Goal: Task Accomplishment & Management: Manage account settings

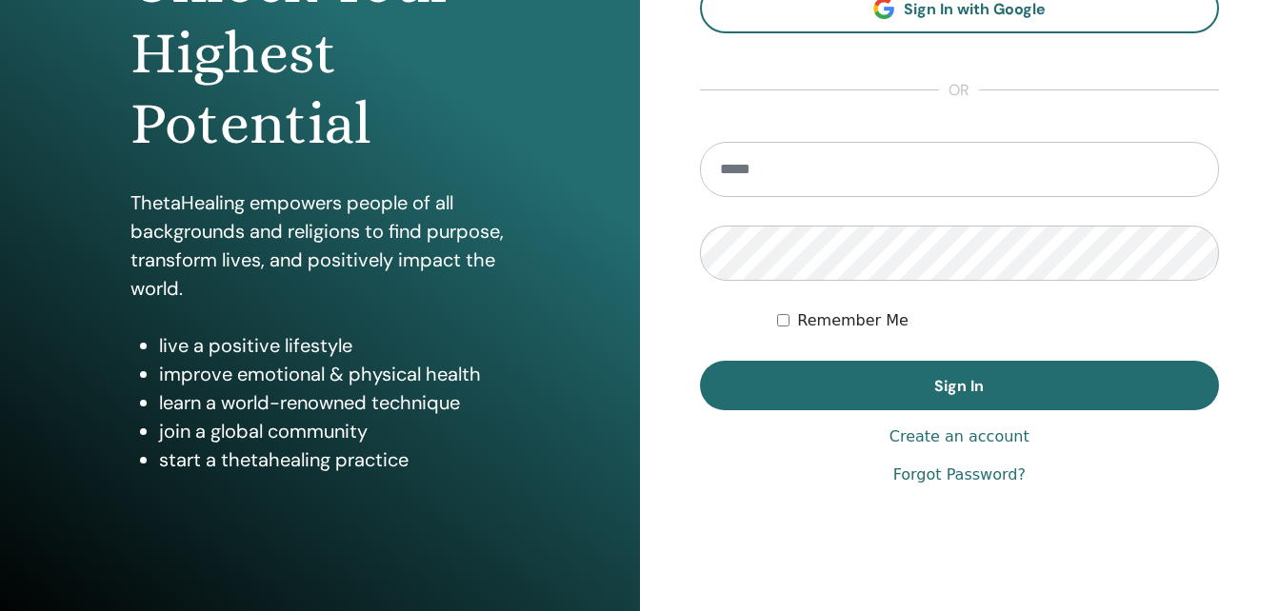
scroll to position [286, 0]
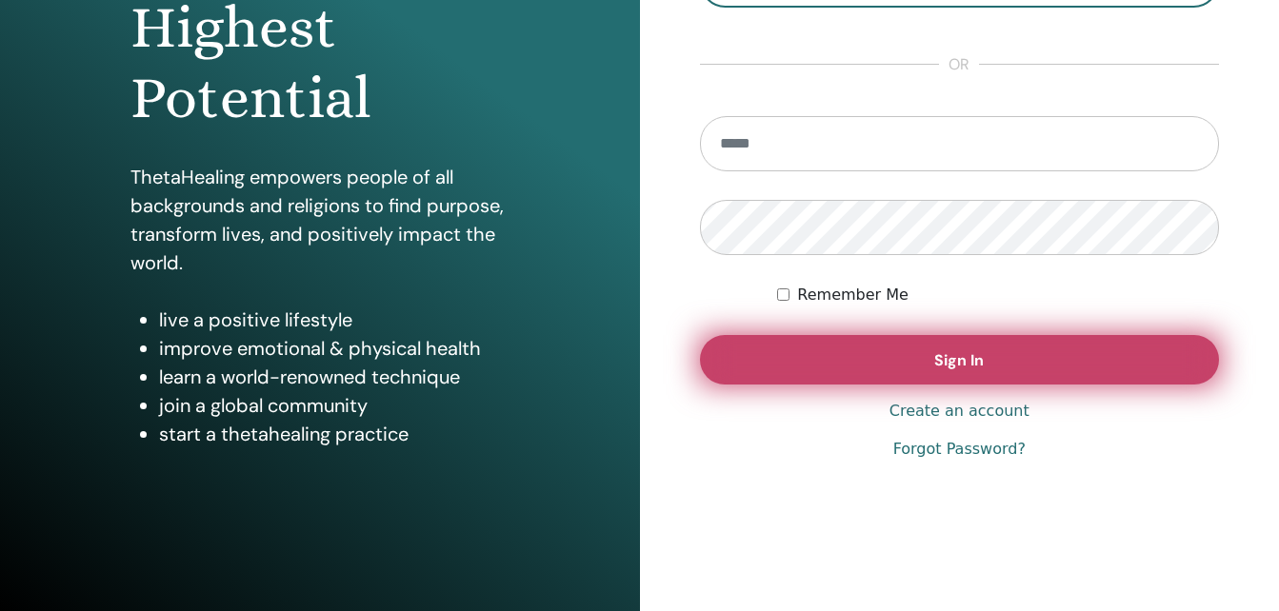
type input "**********"
click at [972, 366] on span "Sign In" at bounding box center [959, 360] width 50 height 20
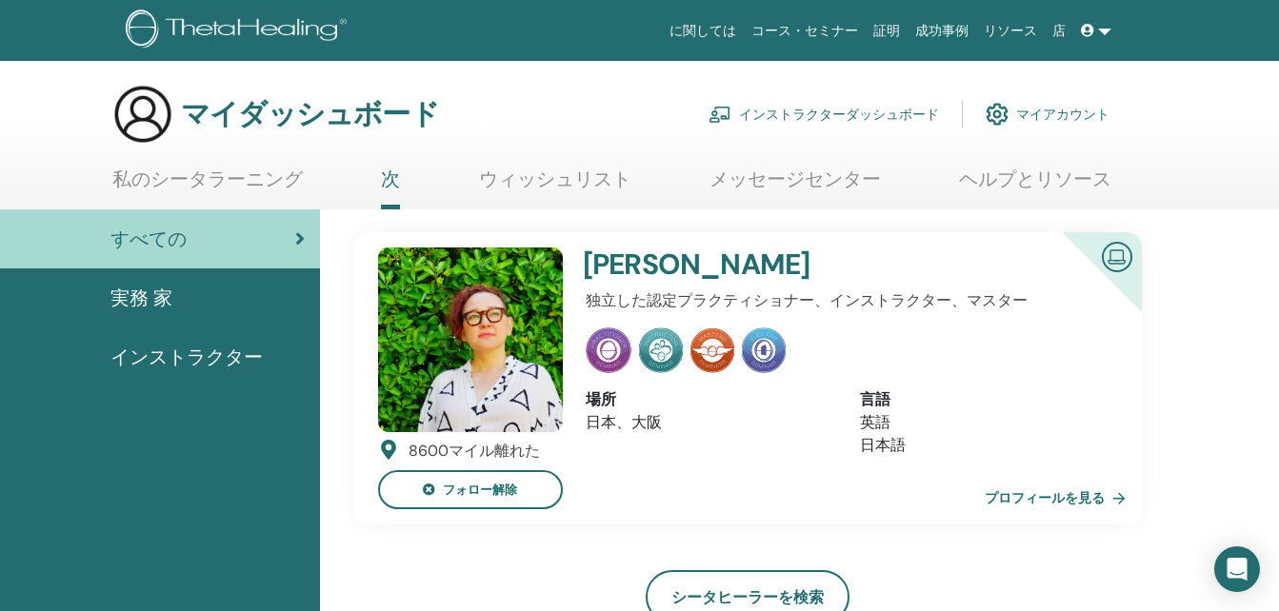
click at [853, 112] on font "インストラクターダッシュボード" at bounding box center [839, 114] width 200 height 17
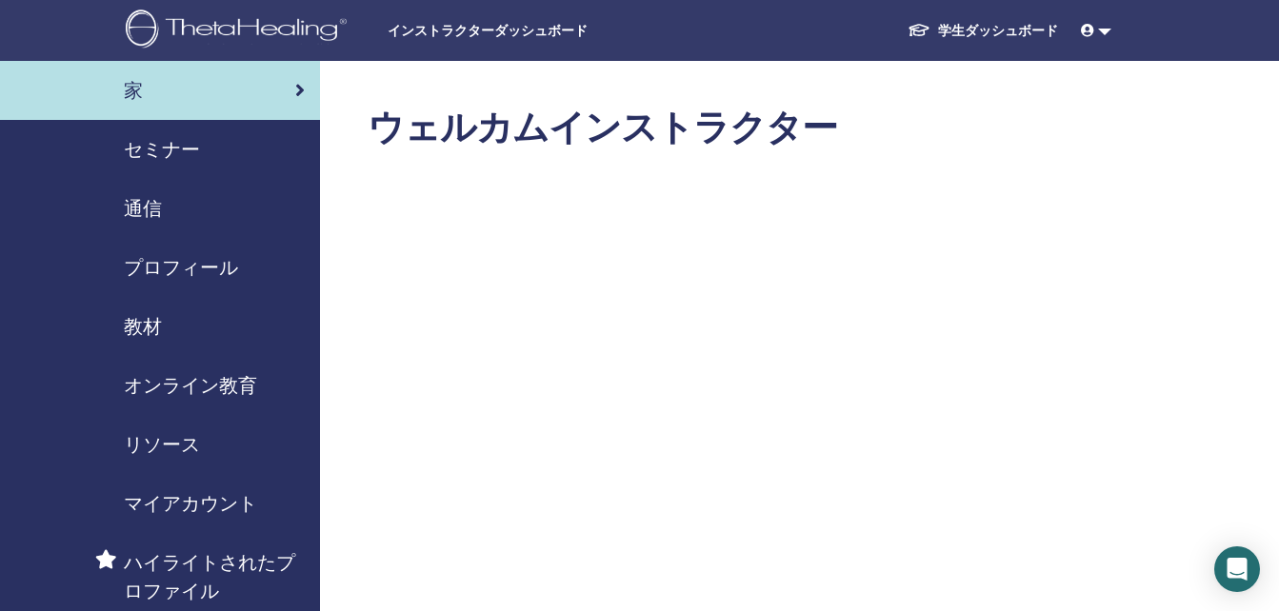
click at [991, 33] on font "学生ダッシュボード" at bounding box center [998, 30] width 120 height 17
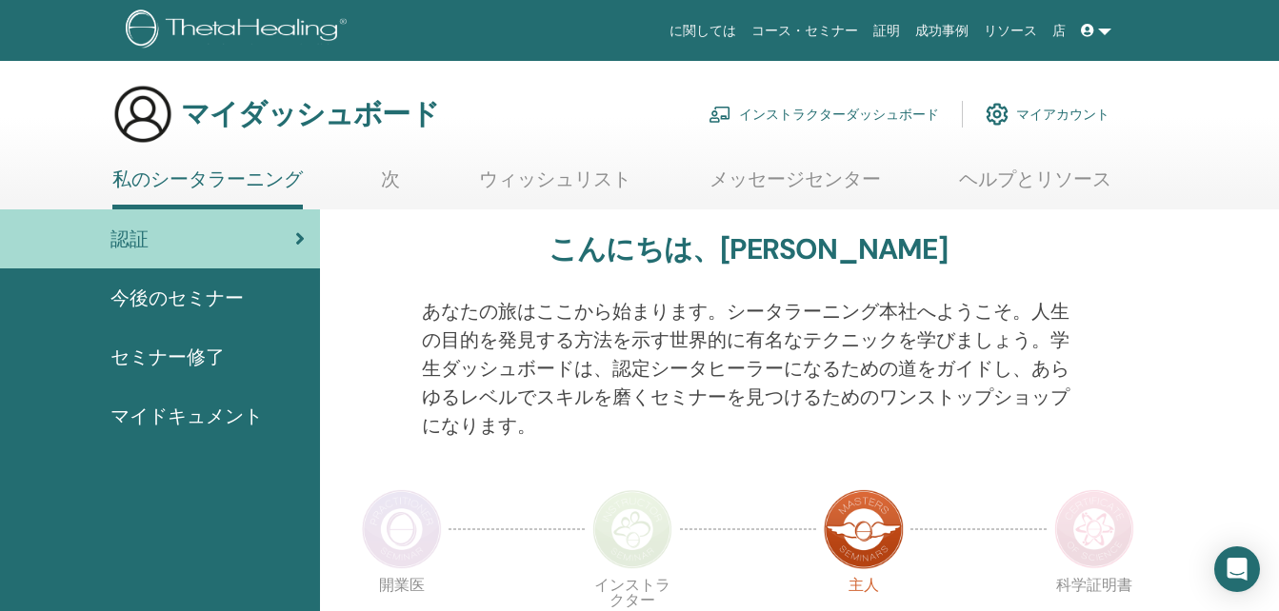
click at [887, 111] on font "インストラクターダッシュボード" at bounding box center [839, 114] width 200 height 17
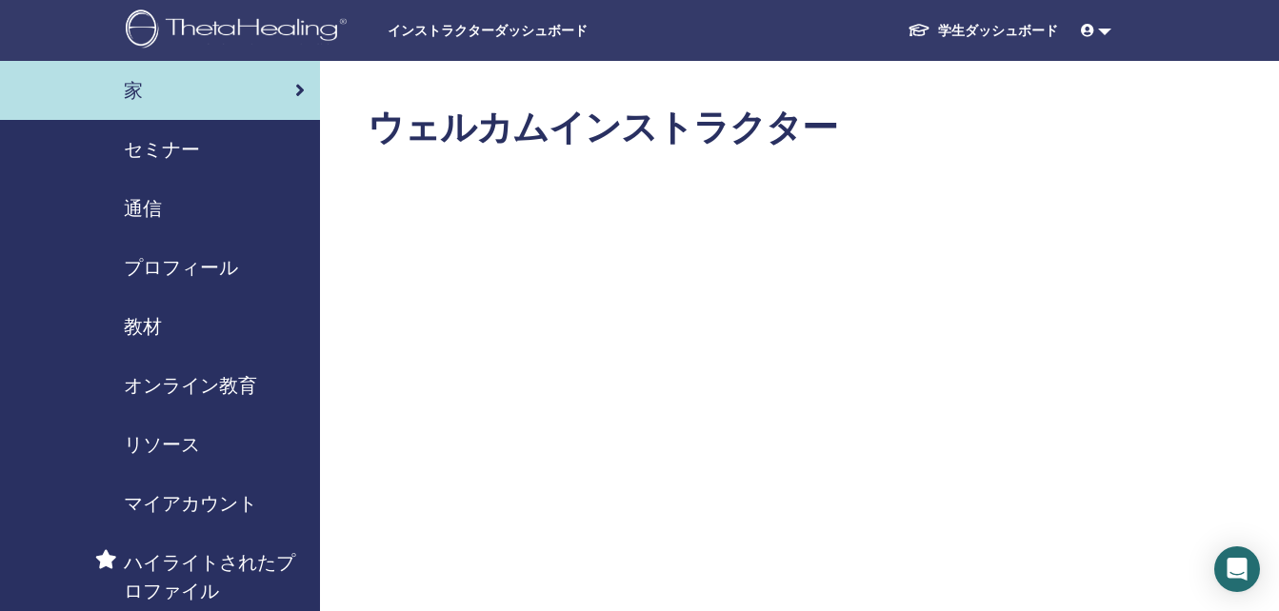
click at [1007, 31] on font "学生ダッシュボード" at bounding box center [998, 30] width 120 height 17
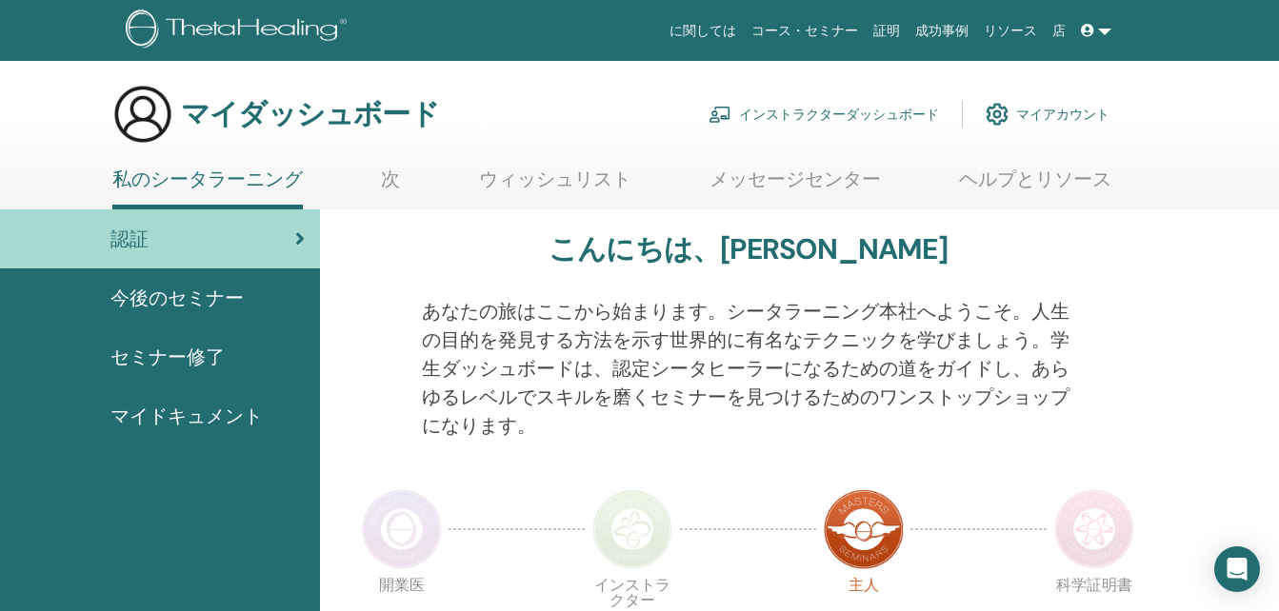
click at [858, 115] on font "インストラクターダッシュボード" at bounding box center [839, 114] width 200 height 17
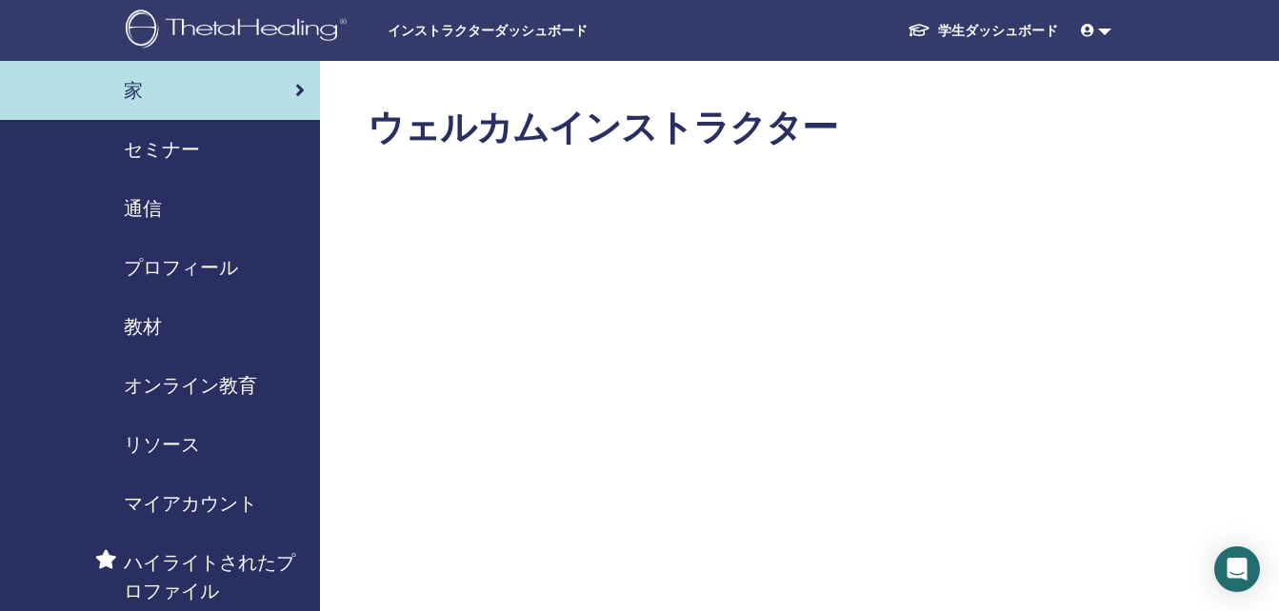
click at [1014, 29] on font "学生ダッシュボード" at bounding box center [998, 30] width 120 height 17
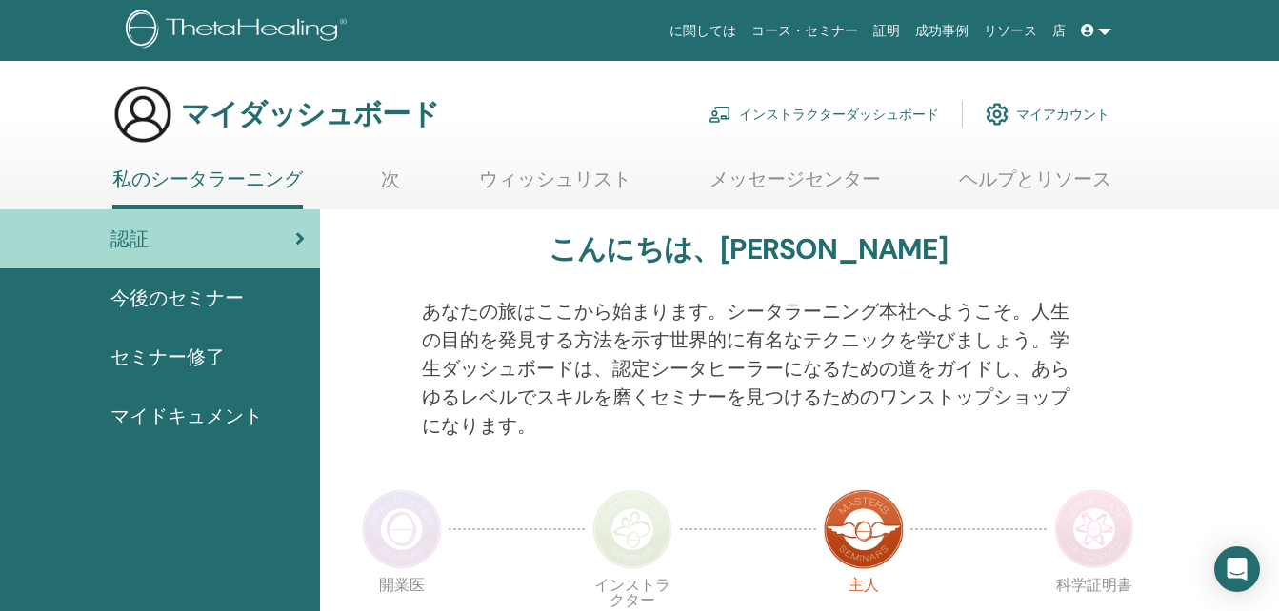
click at [164, 353] on span "セミナー修了" at bounding box center [167, 357] width 114 height 29
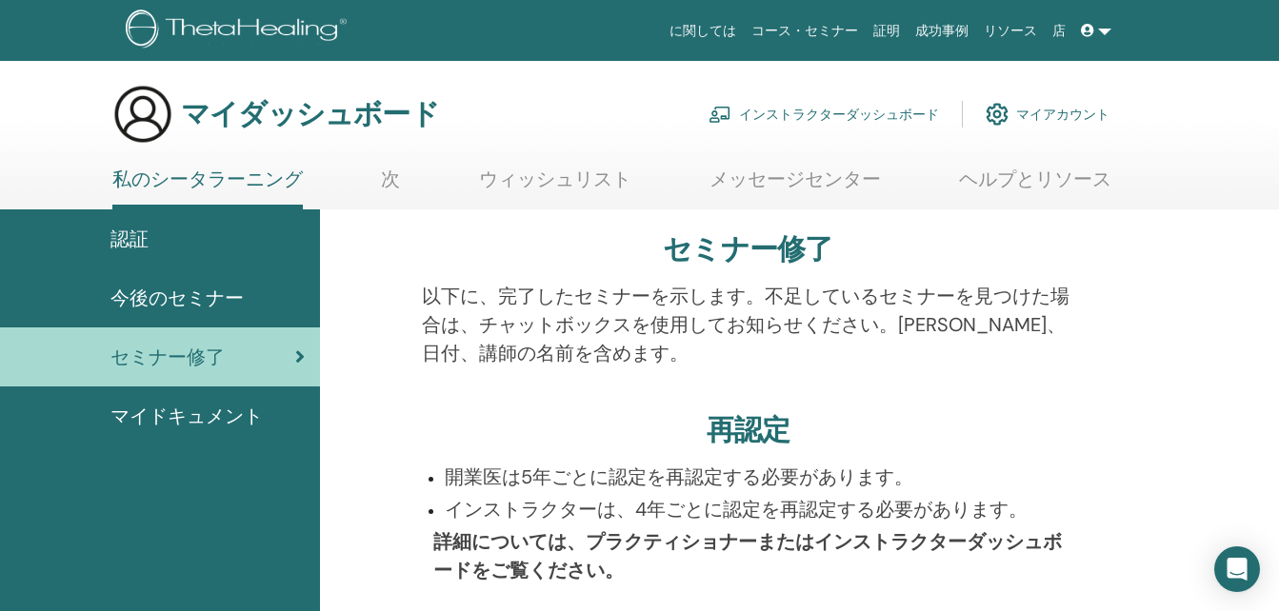
click at [236, 233] on div "認証" at bounding box center [160, 239] width 290 height 29
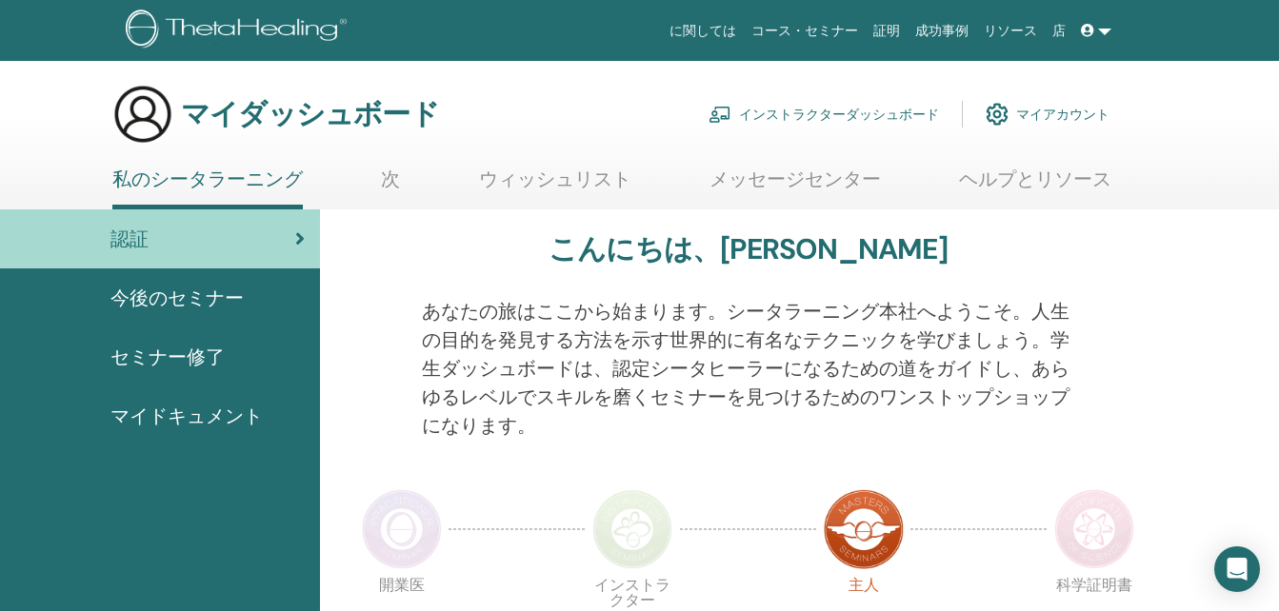
click at [892, 117] on font "インストラクターダッシュボード" at bounding box center [839, 114] width 200 height 17
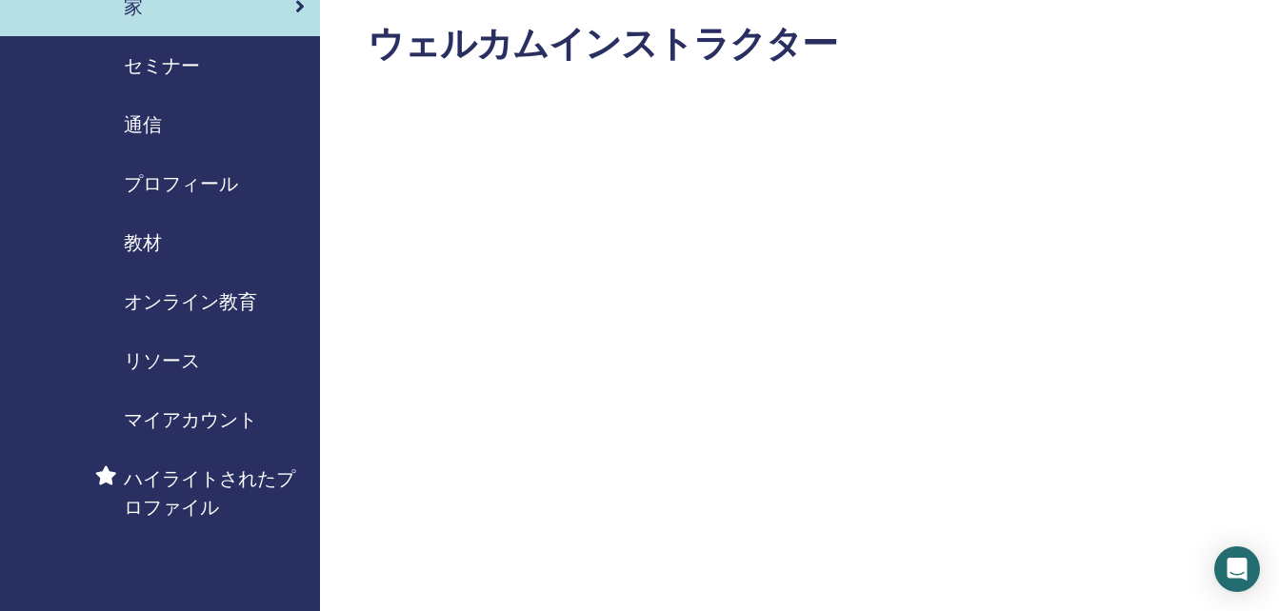
scroll to position [190, 0]
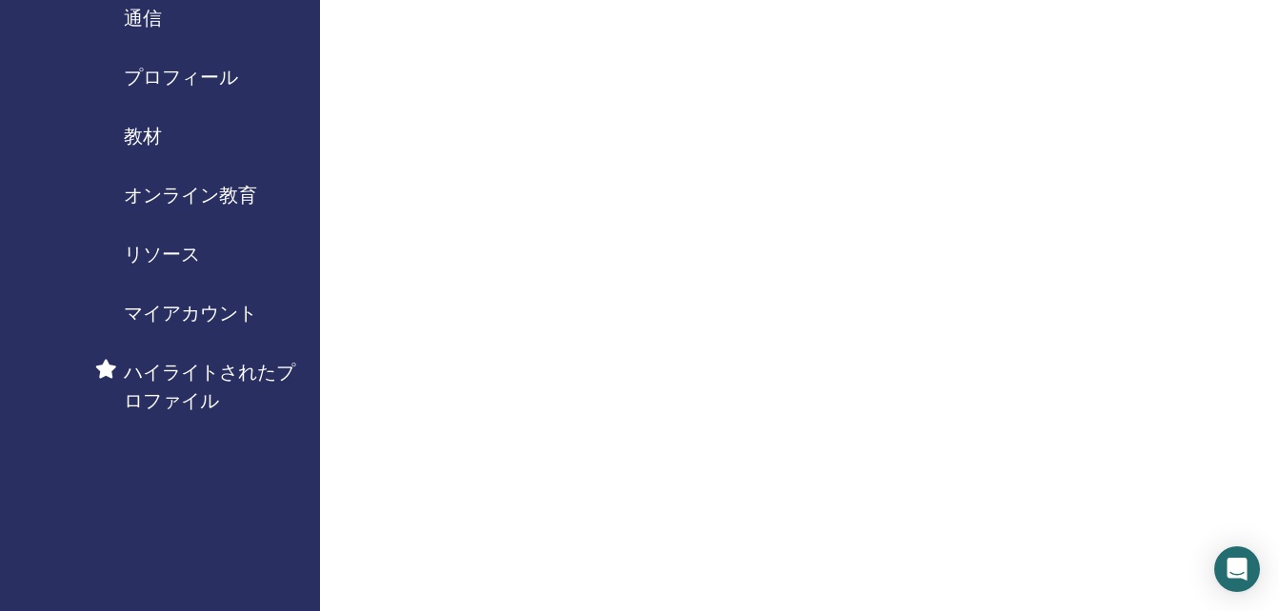
click at [210, 313] on span "マイアカウント" at bounding box center [190, 313] width 133 height 29
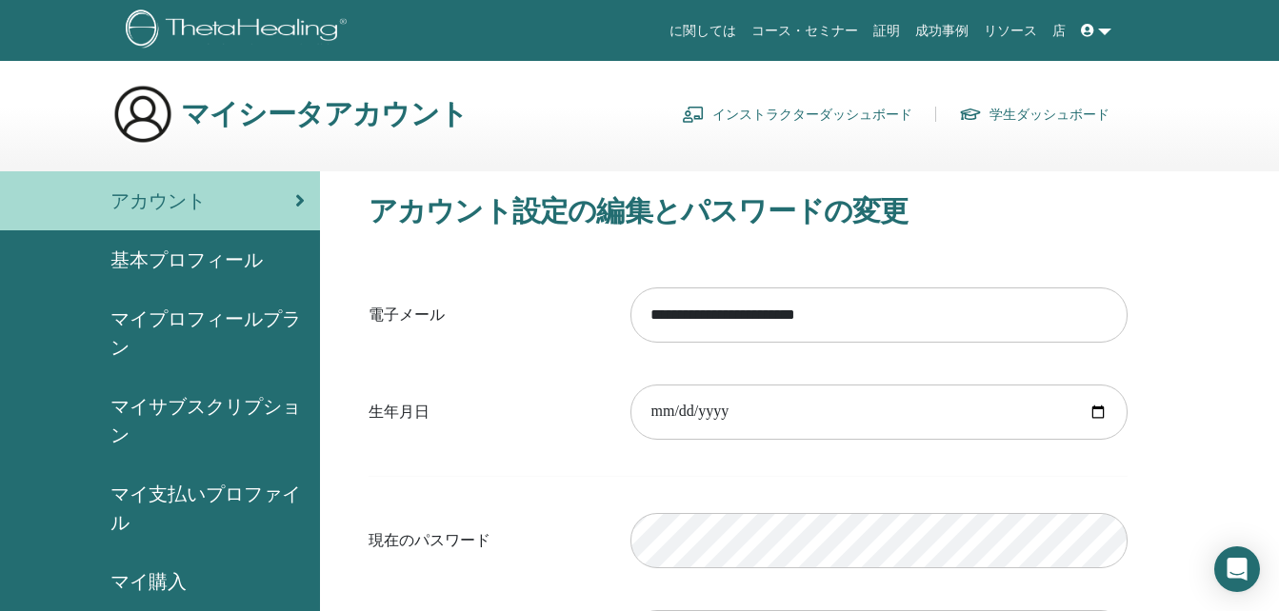
click at [1010, 118] on font "学生ダッシュボード" at bounding box center [1049, 114] width 120 height 17
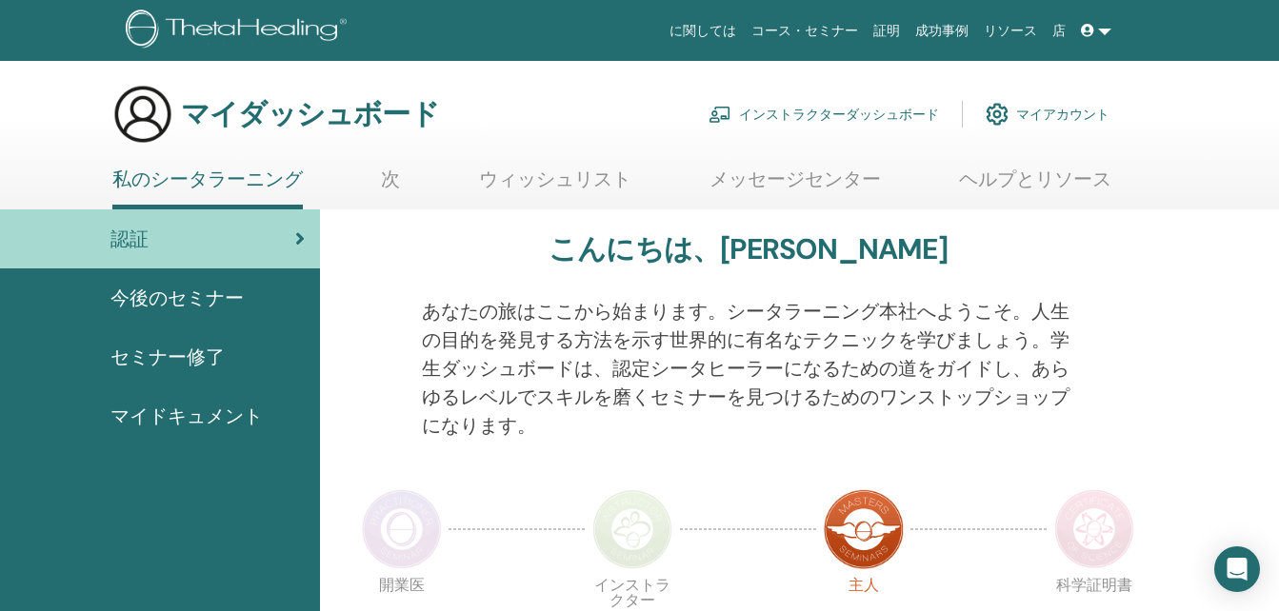
click at [804, 114] on font "インストラクターダッシュボード" at bounding box center [839, 114] width 200 height 17
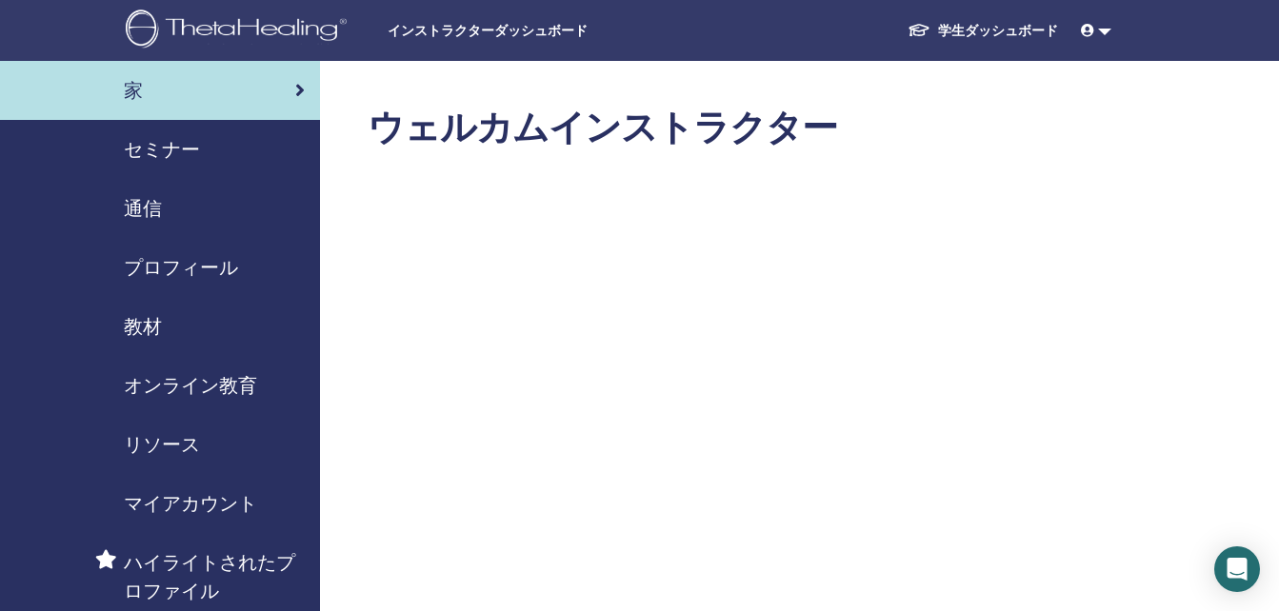
click at [196, 148] on span "セミナー" at bounding box center [162, 149] width 76 height 29
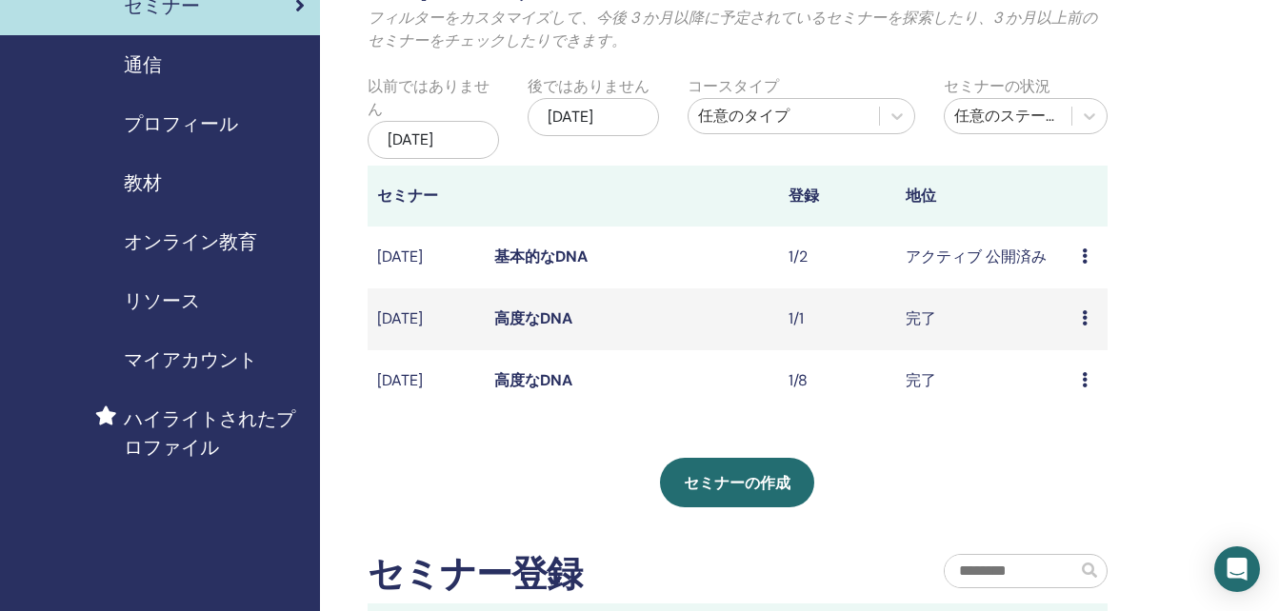
scroll to position [95, 0]
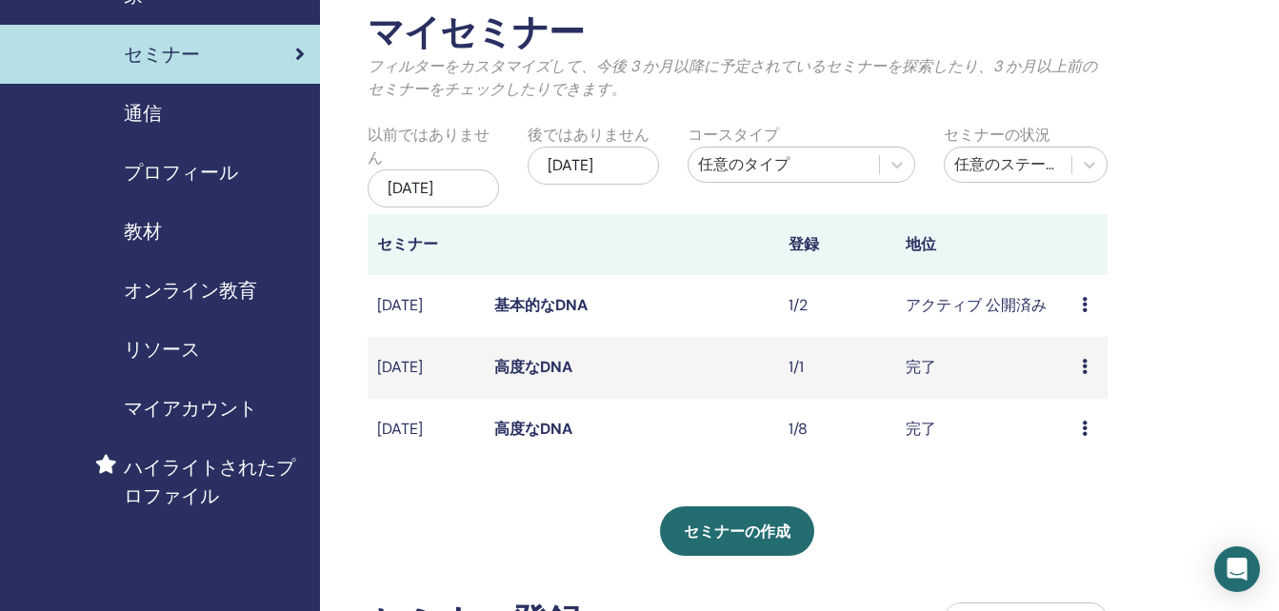
click at [449, 186] on div "[DATE]" at bounding box center [433, 189] width 131 height 38
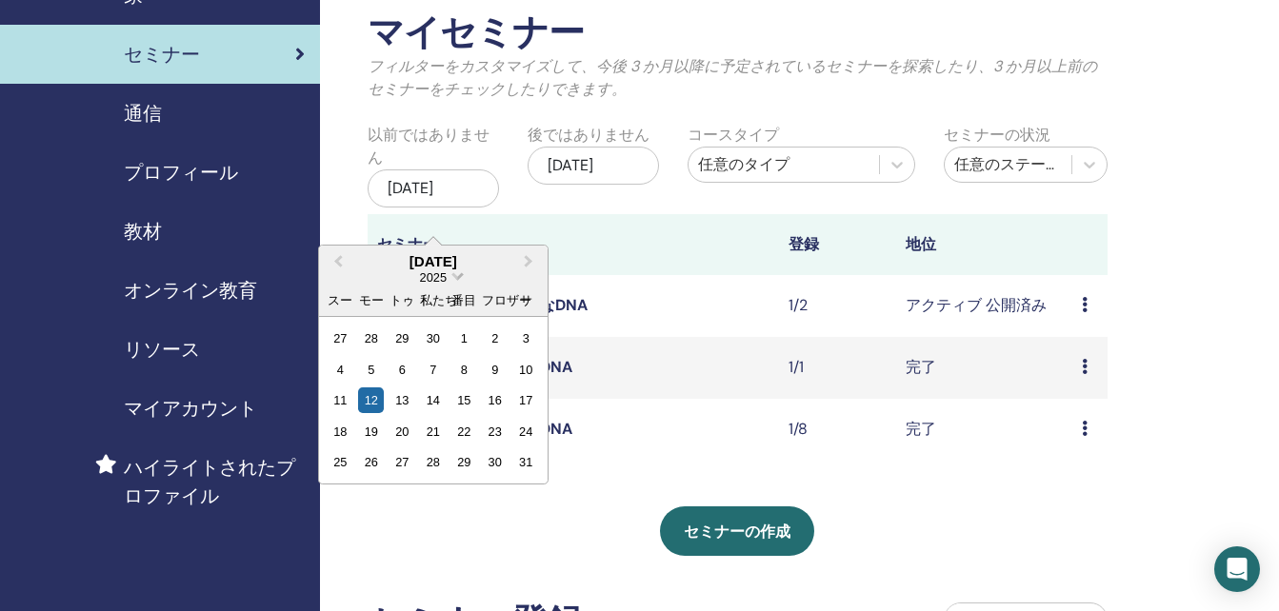
click at [453, 280] on span "日付を選択" at bounding box center [457, 275] width 12 height 12
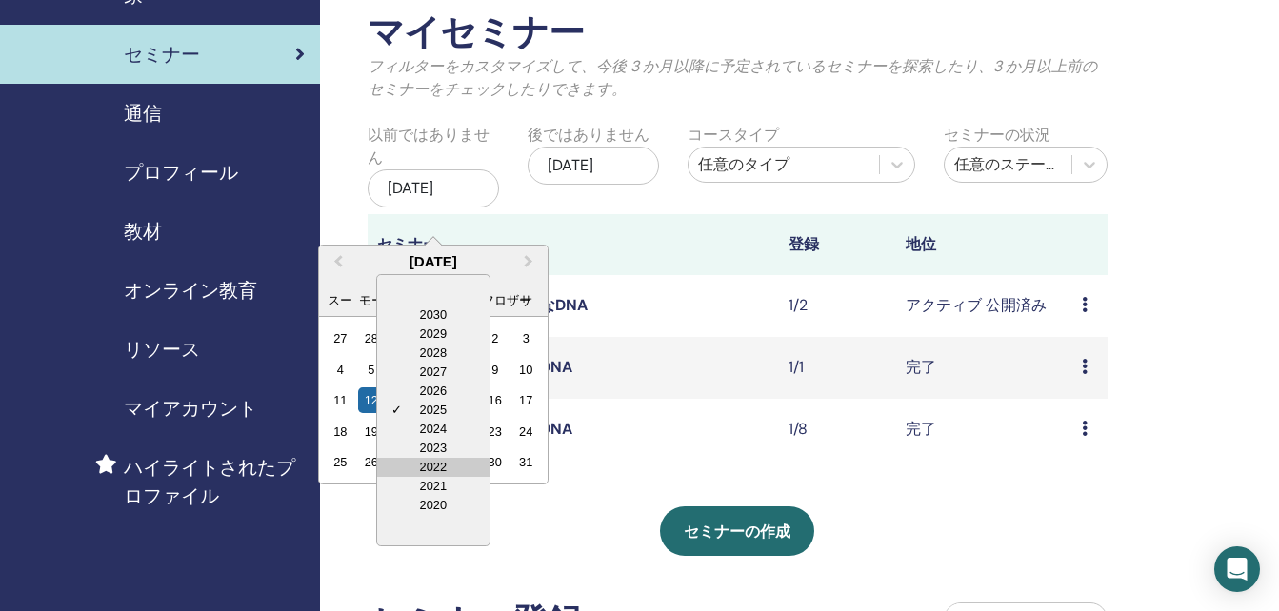
click at [452, 465] on div "2022" at bounding box center [433, 467] width 112 height 19
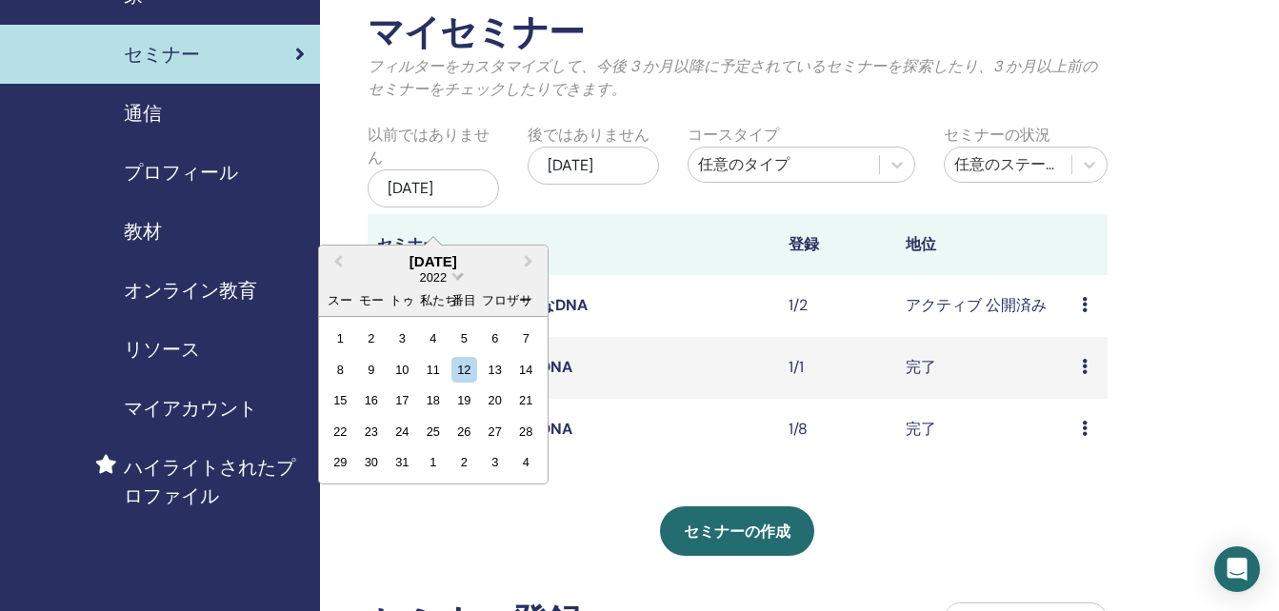
click at [463, 280] on span "日付を選択" at bounding box center [457, 275] width 12 height 12
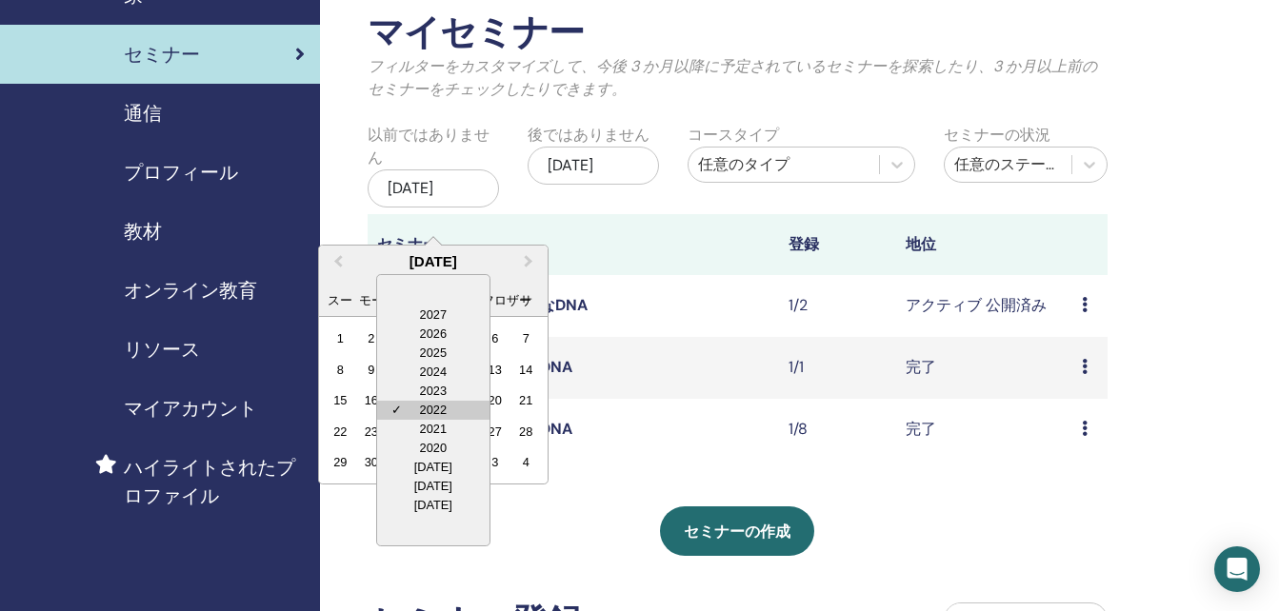
click at [439, 409] on font "2022" at bounding box center [433, 410] width 27 height 14
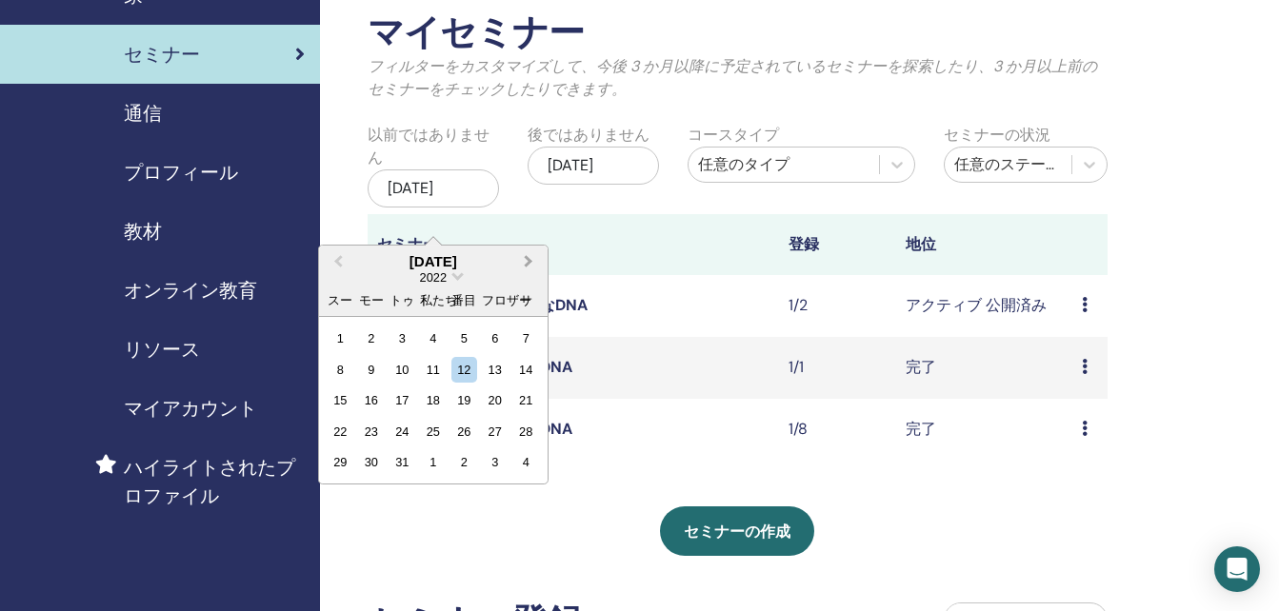
click at [529, 262] on span "Next Month" at bounding box center [529, 261] width 0 height 20
click at [338, 257] on span "Previous Month" at bounding box center [338, 261] width 0 height 20
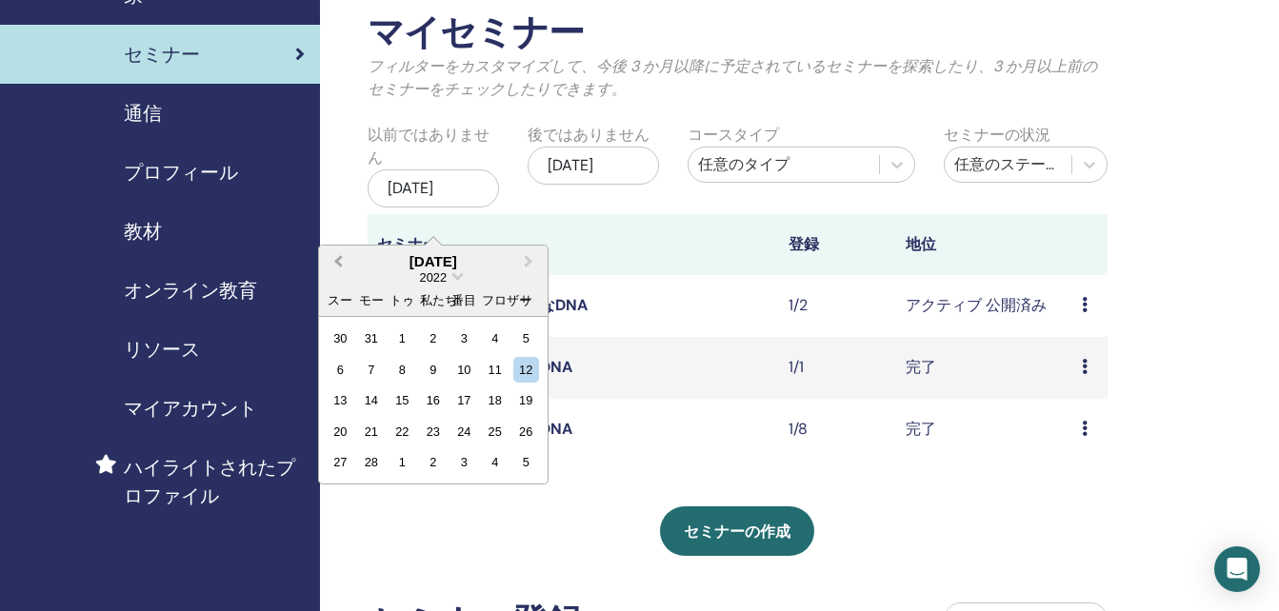
click at [338, 257] on span "Previous Month" at bounding box center [338, 261] width 0 height 20
click at [321, 248] on button "Previous Month" at bounding box center [336, 263] width 30 height 30
click at [529, 264] on span "Next Month" at bounding box center [529, 261] width 0 height 20
click at [523, 553] on div "セミナーの作成" at bounding box center [738, 532] width 740 height 50
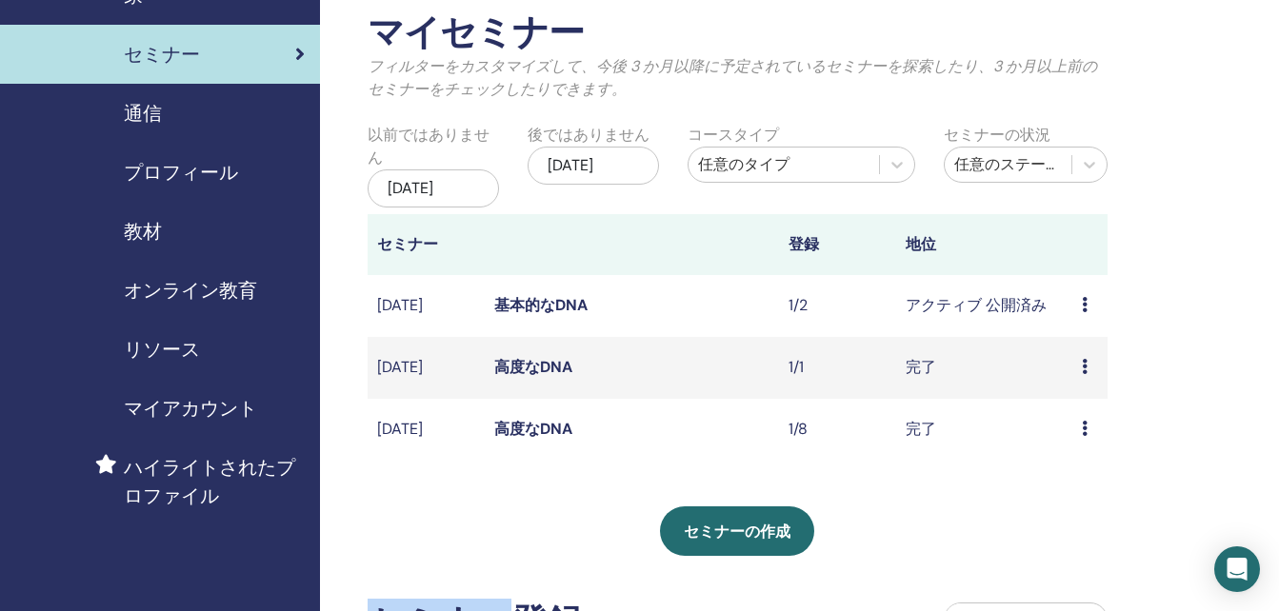
click at [523, 553] on div "セミナーの作成" at bounding box center [738, 532] width 740 height 50
drag, startPoint x: 523, startPoint y: 553, endPoint x: 485, endPoint y: 507, distance: 60.2
click at [485, 507] on div "マイセミナー フィルターをカスタマイズして、今後 3 か月以降に予定されているセミナーを探索したり、3 か月以上前のセミナーをチェックしたりできます。 以前で…" at bounding box center [738, 393] width 740 height 764
click at [467, 190] on div "[DATE]" at bounding box center [433, 189] width 131 height 38
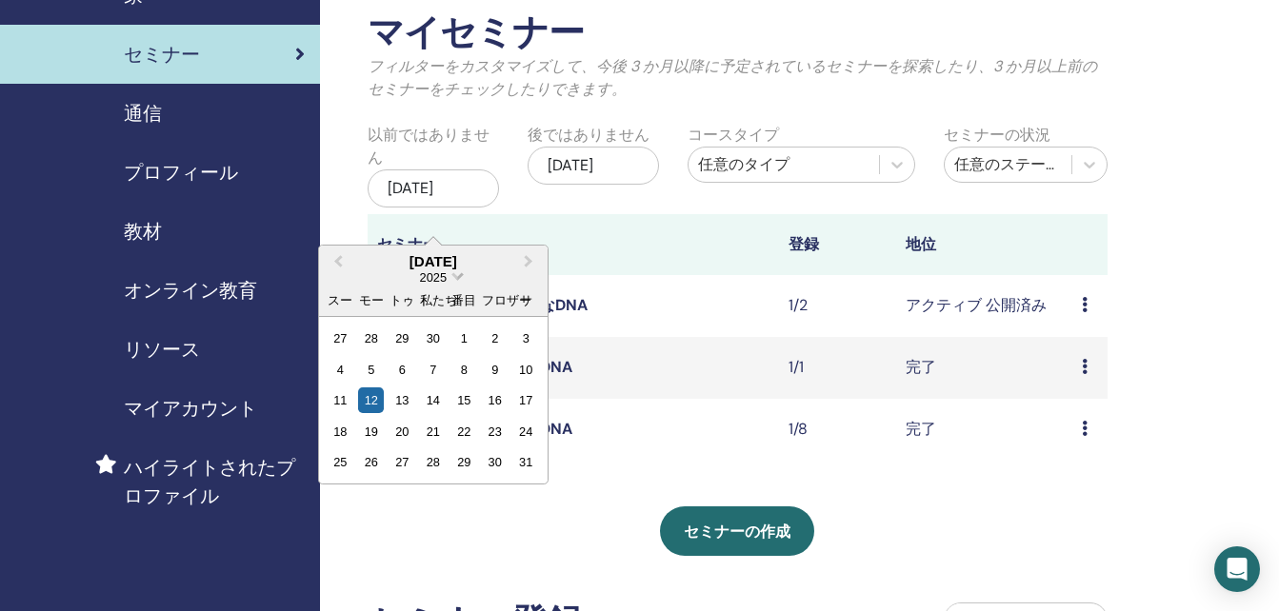
click at [457, 281] on span "日付を選択" at bounding box center [457, 275] width 12 height 12
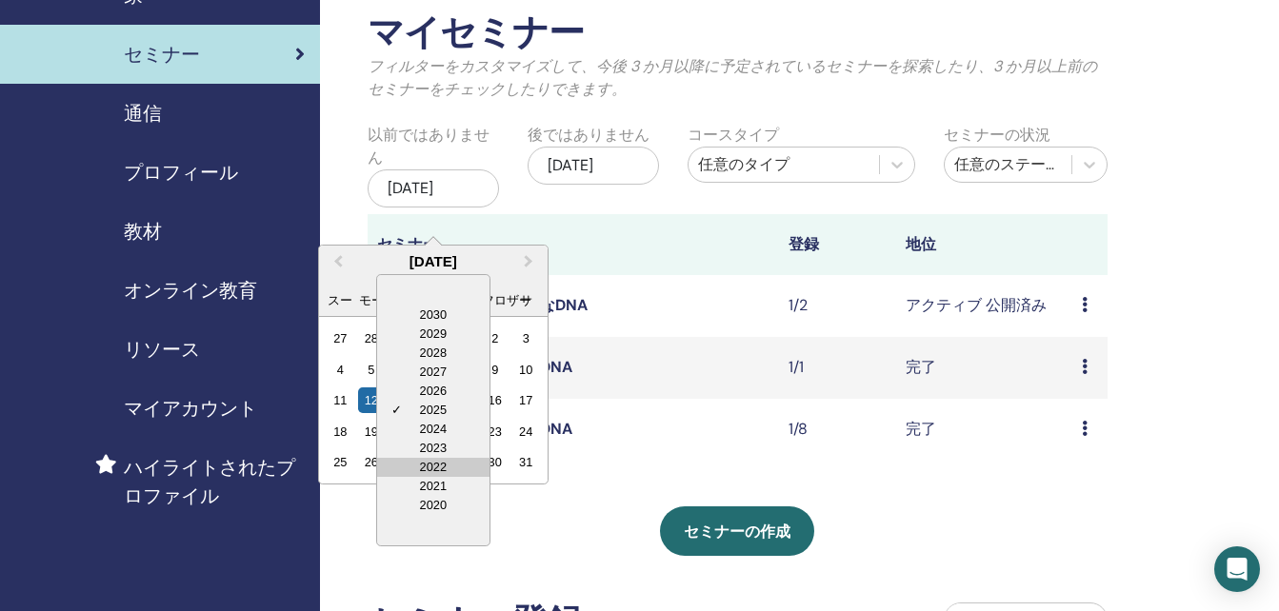
click at [433, 465] on div "2022" at bounding box center [433, 467] width 112 height 19
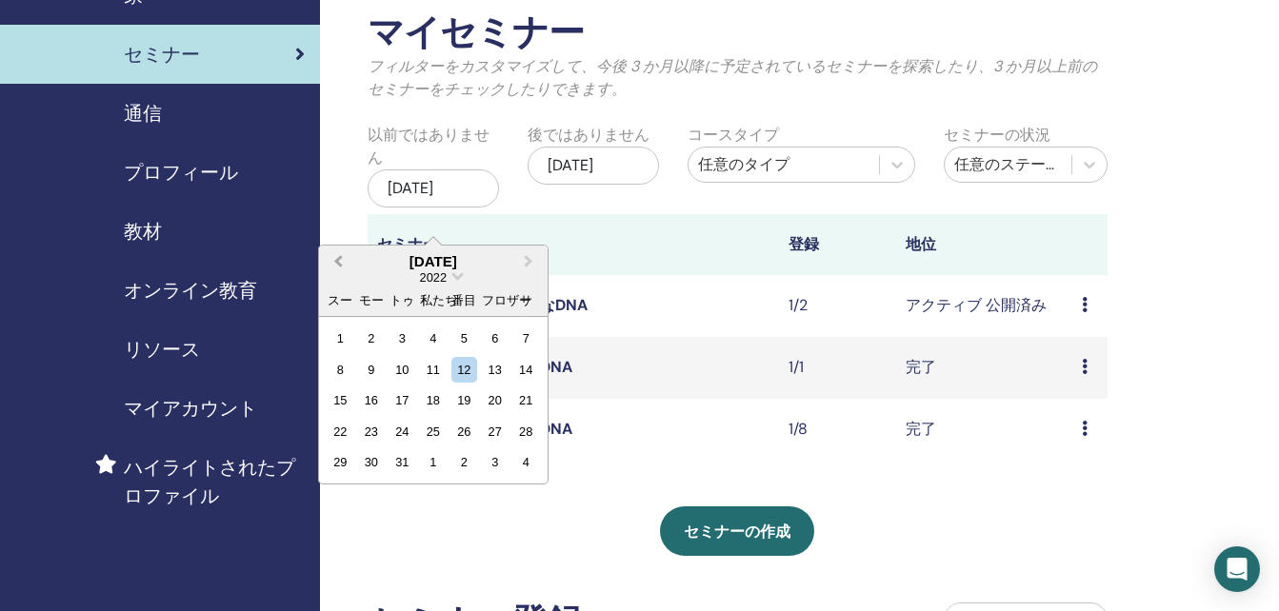
click at [338, 263] on span "Previous Month" at bounding box center [338, 261] width 0 height 20
click at [1195, 327] on div "マイセミナー フィルターをカスタマイズして、今後 3 か月以降に予定されているセミナーを探索したり、3 か月以上前のセミナーをチェックしたりできます。 以前で…" at bounding box center [799, 504] width 959 height 1076
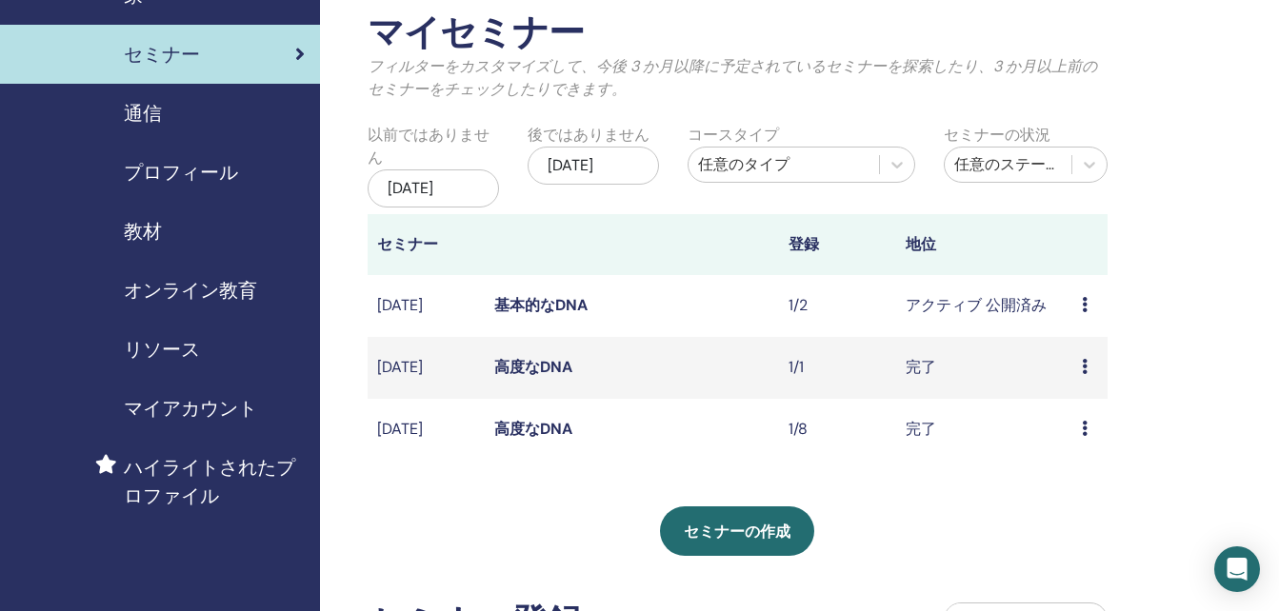
click at [456, 185] on div "[DATE]" at bounding box center [433, 189] width 131 height 38
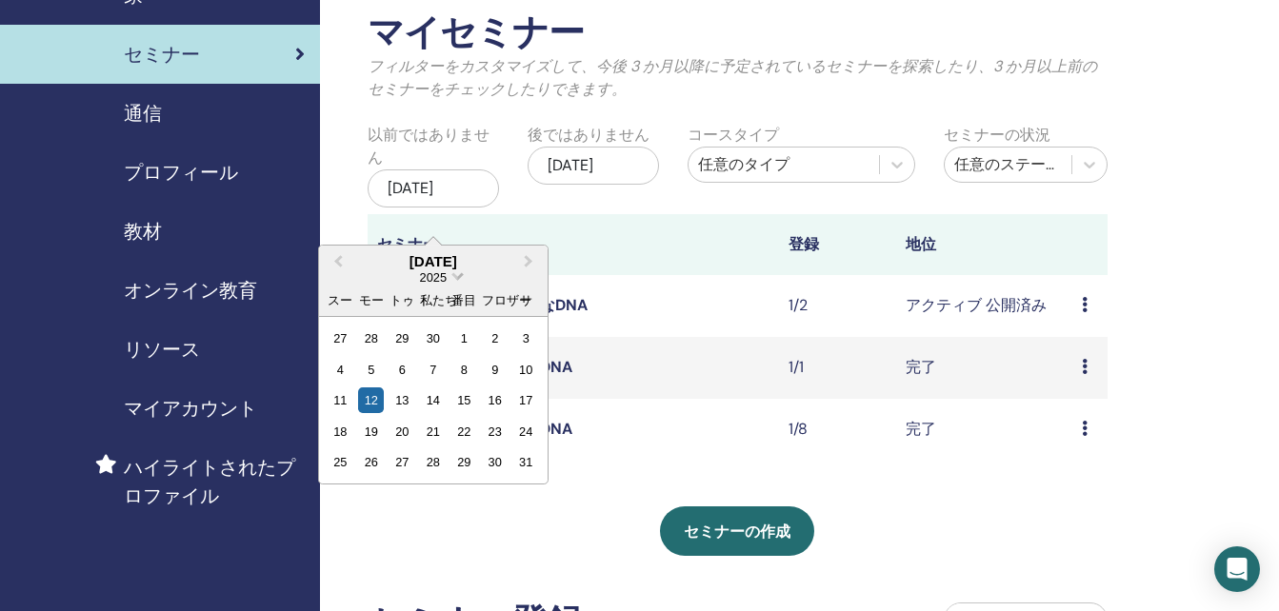
click at [456, 281] on span "日付を選択" at bounding box center [457, 275] width 12 height 12
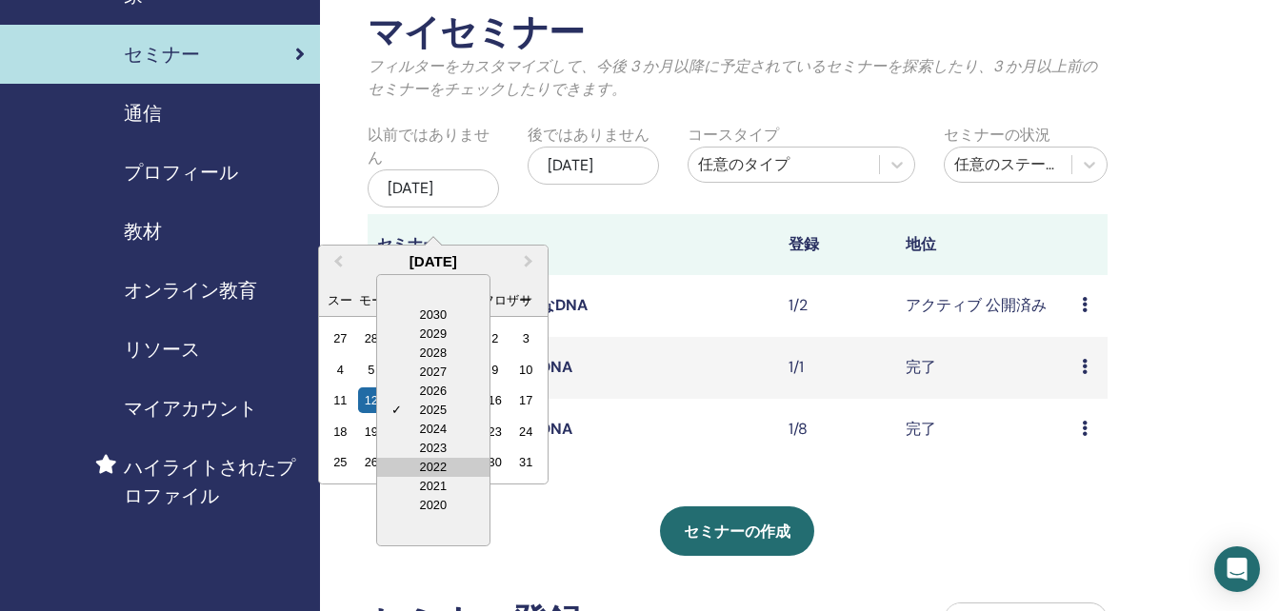
click at [447, 460] on div "2022" at bounding box center [433, 467] width 112 height 19
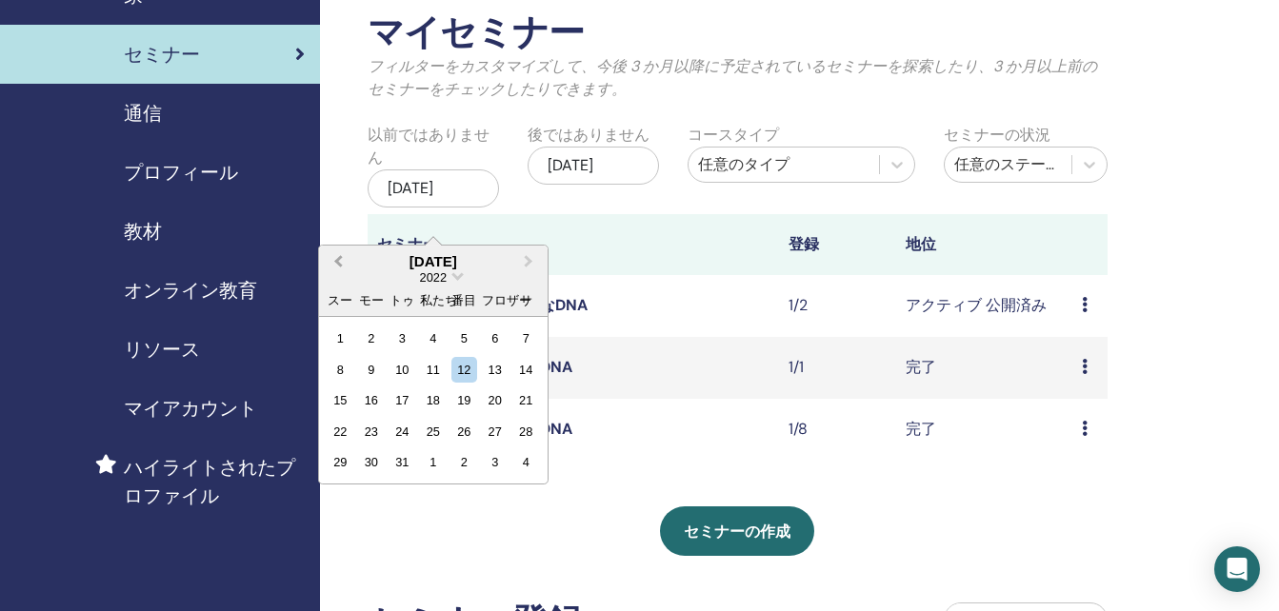
click at [338, 255] on span "Previous Month" at bounding box center [338, 261] width 0 height 20
click at [321, 248] on button "Previous Month" at bounding box center [336, 263] width 30 height 30
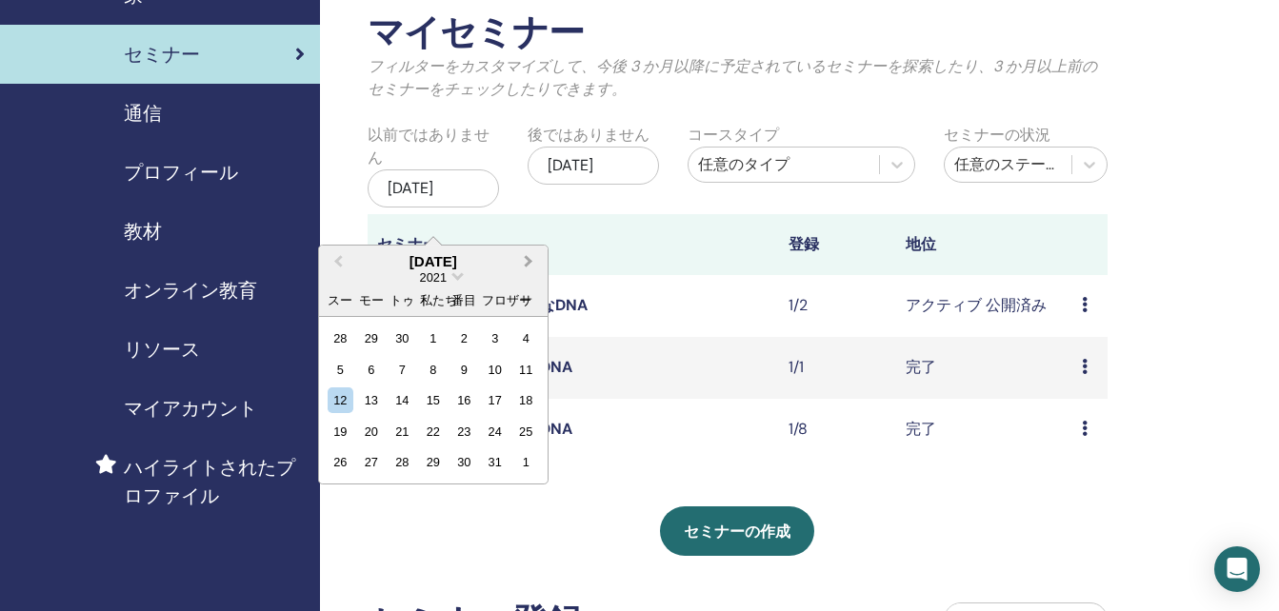
click at [530, 266] on button "Next Month" at bounding box center [530, 263] width 30 height 30
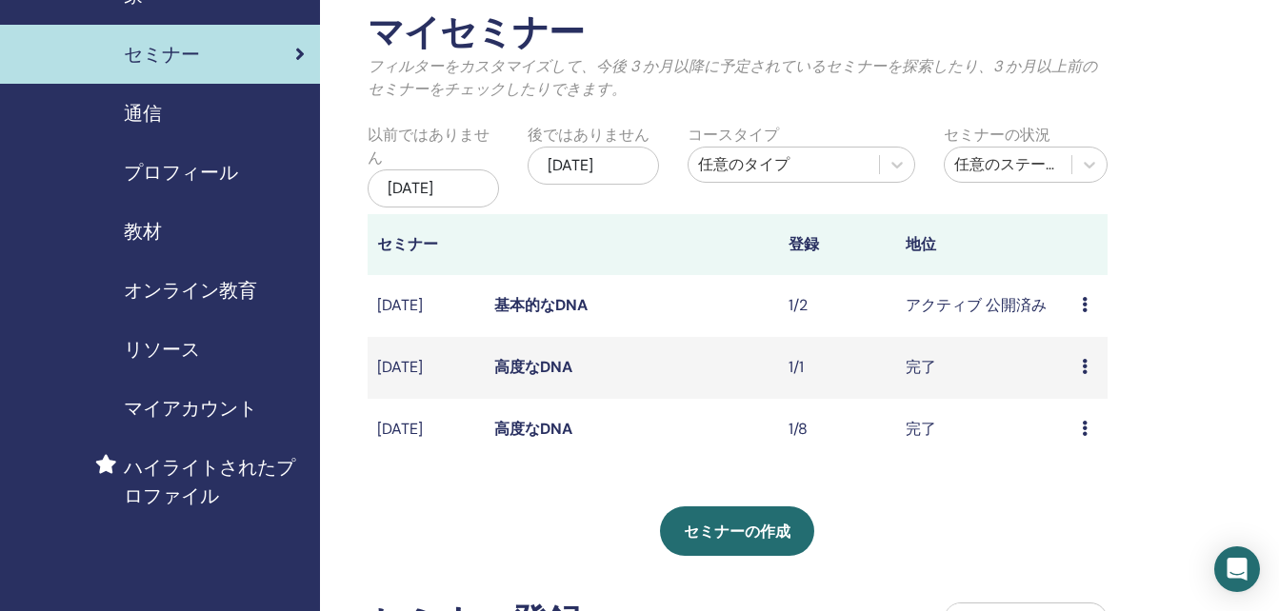
click at [475, 208] on div "[DATE]" at bounding box center [433, 189] width 131 height 38
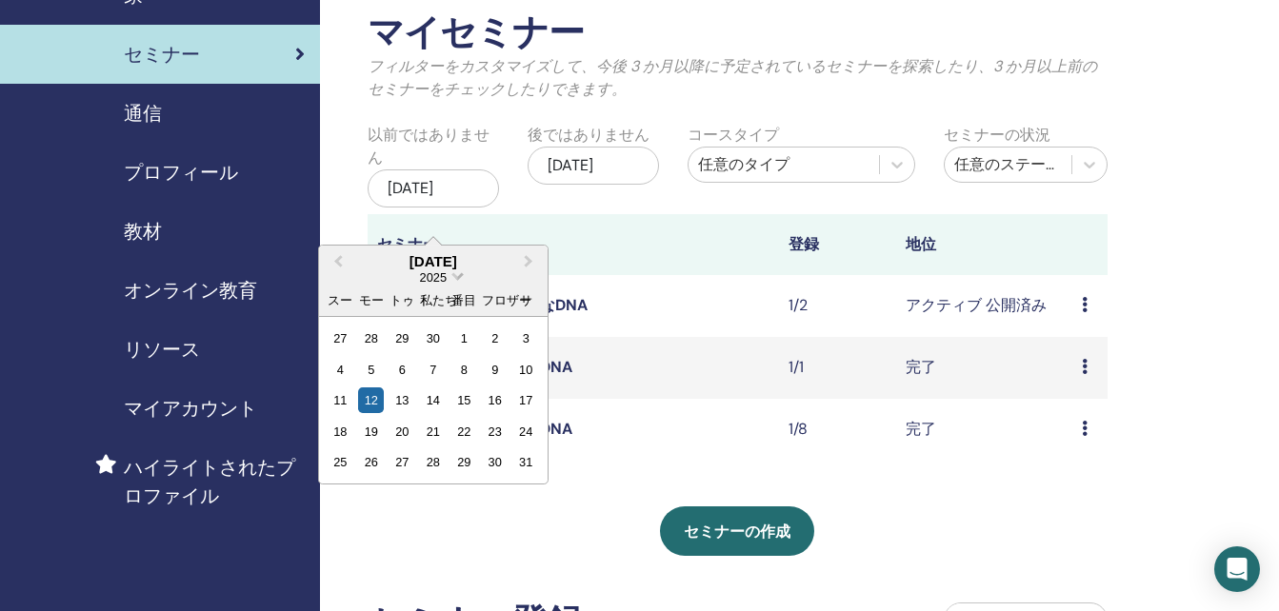
click at [455, 281] on span "日付を選択" at bounding box center [457, 275] width 12 height 12
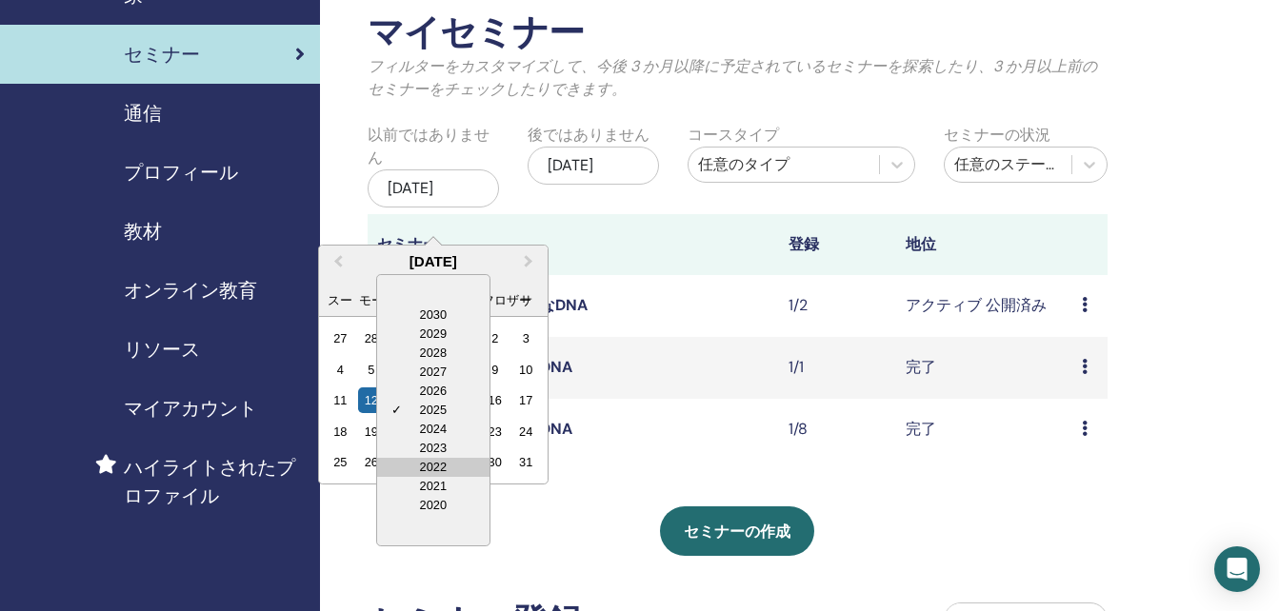
click at [440, 463] on div "2022" at bounding box center [433, 467] width 112 height 19
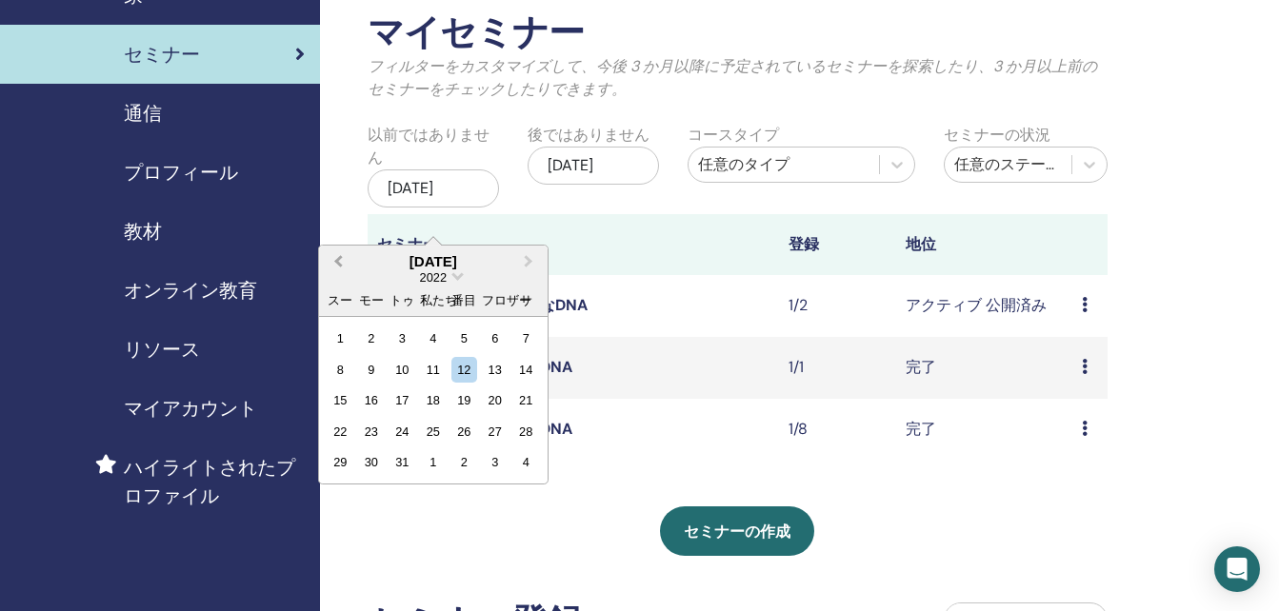
click at [338, 261] on span "Previous Month" at bounding box center [338, 261] width 0 height 20
click at [451, 286] on div "2022" at bounding box center [433, 278] width 229 height 16
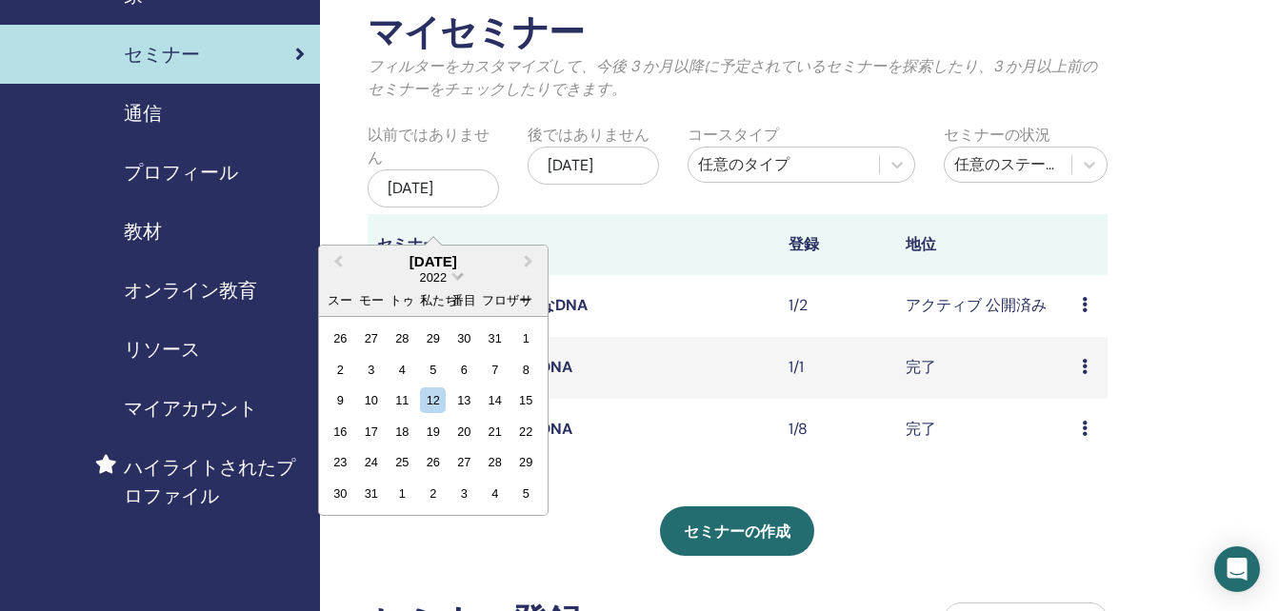
click at [455, 281] on span "日付を選択" at bounding box center [457, 275] width 12 height 12
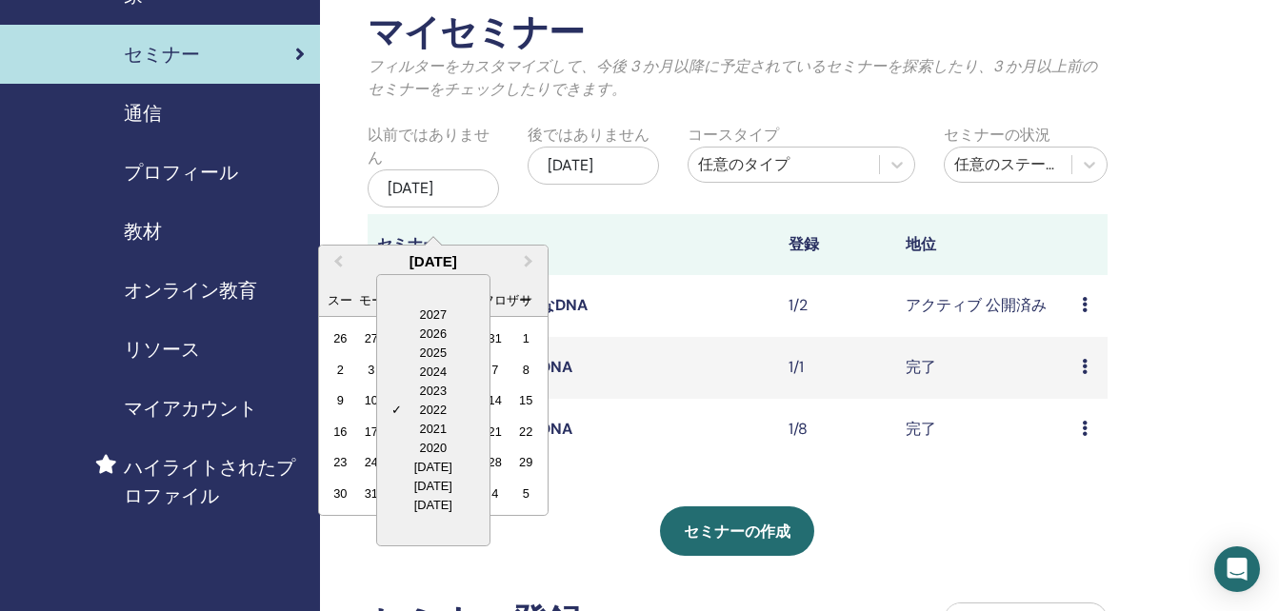
click at [455, 281] on div "日付を選択" at bounding box center [433, 290] width 112 height 30
click at [417, 424] on div "✓ 2022" at bounding box center [433, 429] width 112 height 19
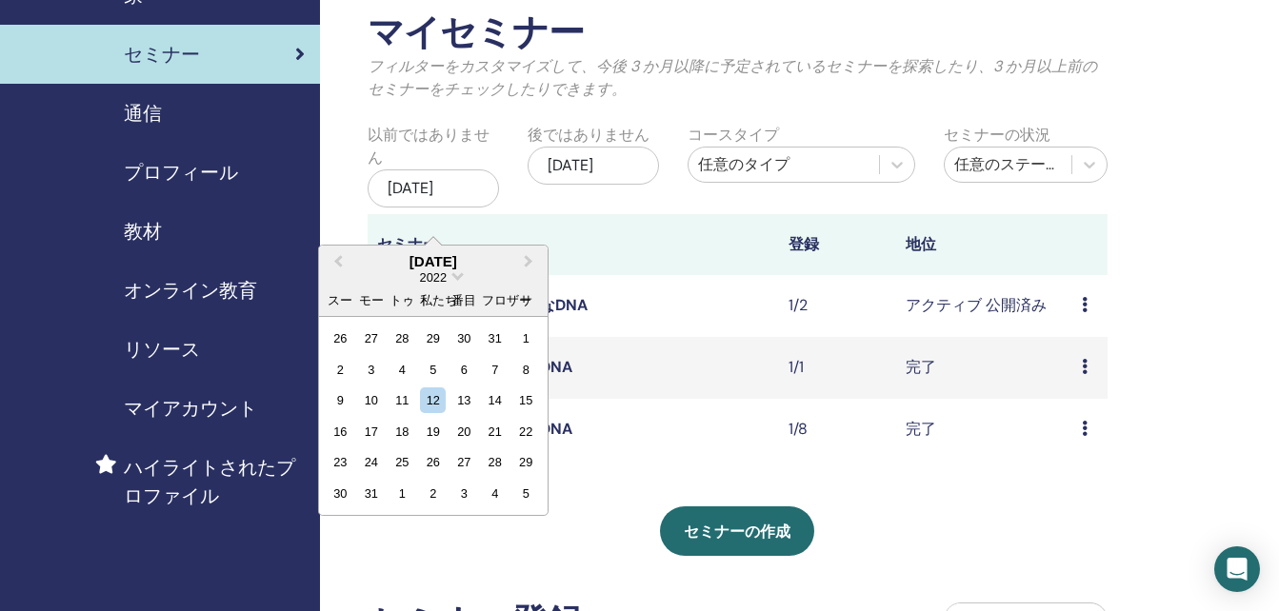
click at [437, 208] on div "[DATE]" at bounding box center [433, 189] width 131 height 38
click at [458, 280] on span "日付を選択" at bounding box center [457, 275] width 12 height 12
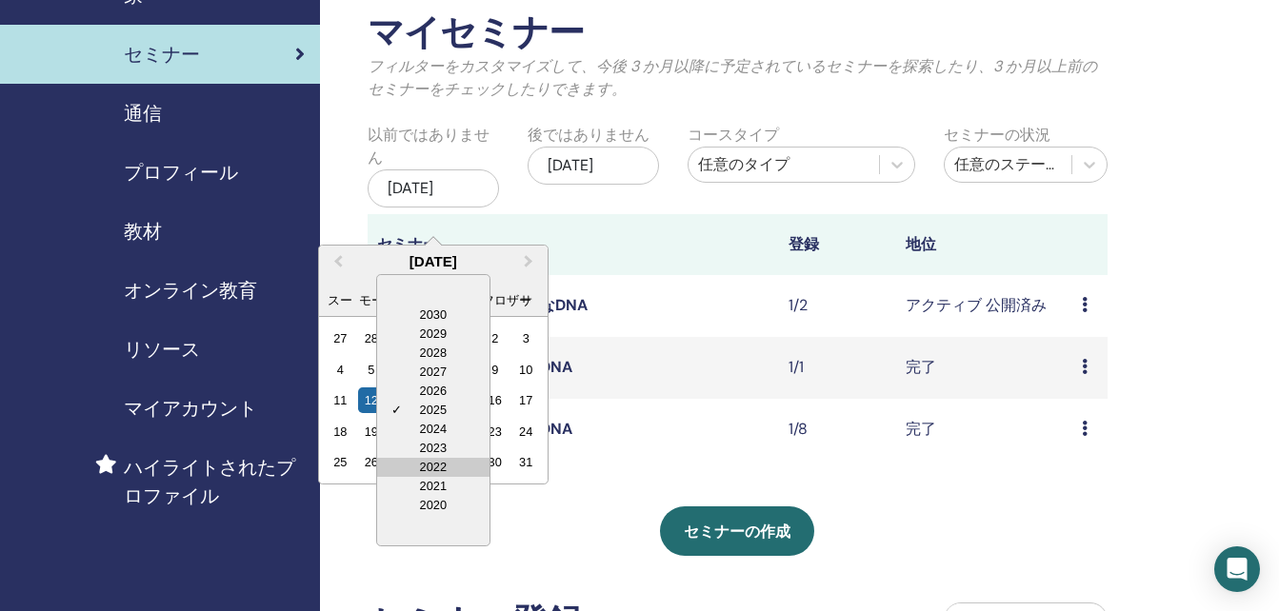
click at [440, 465] on div "2022" at bounding box center [433, 467] width 112 height 19
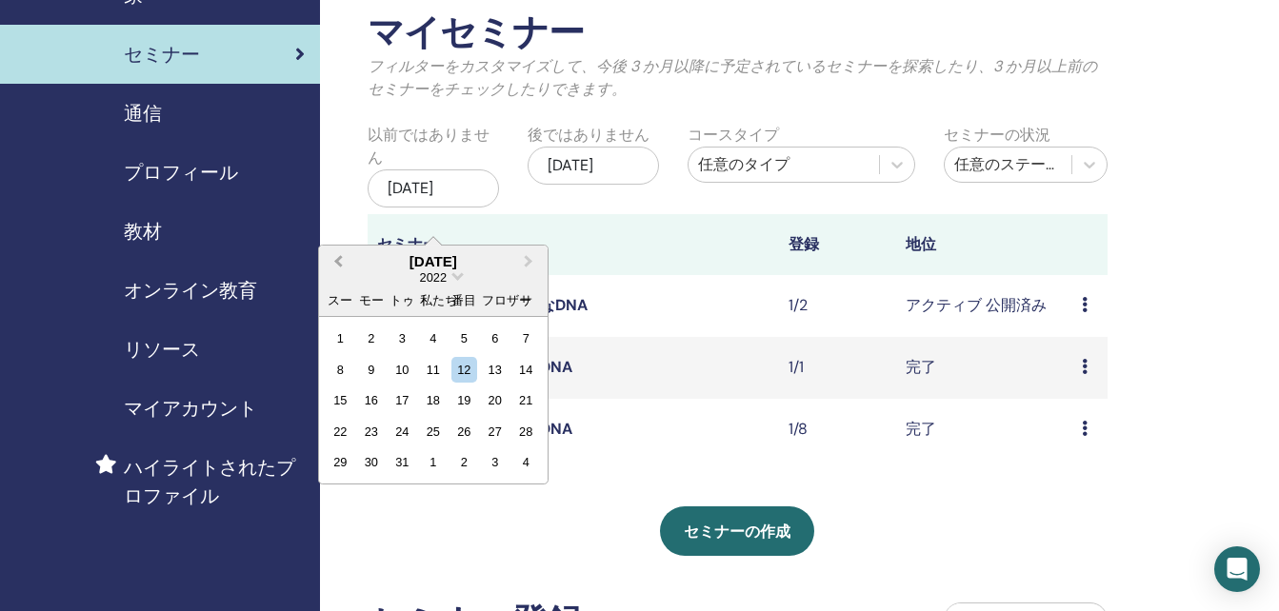
click at [334, 259] on button "Previous Month" at bounding box center [336, 263] width 30 height 30
click at [428, 400] on div "12" at bounding box center [433, 401] width 26 height 26
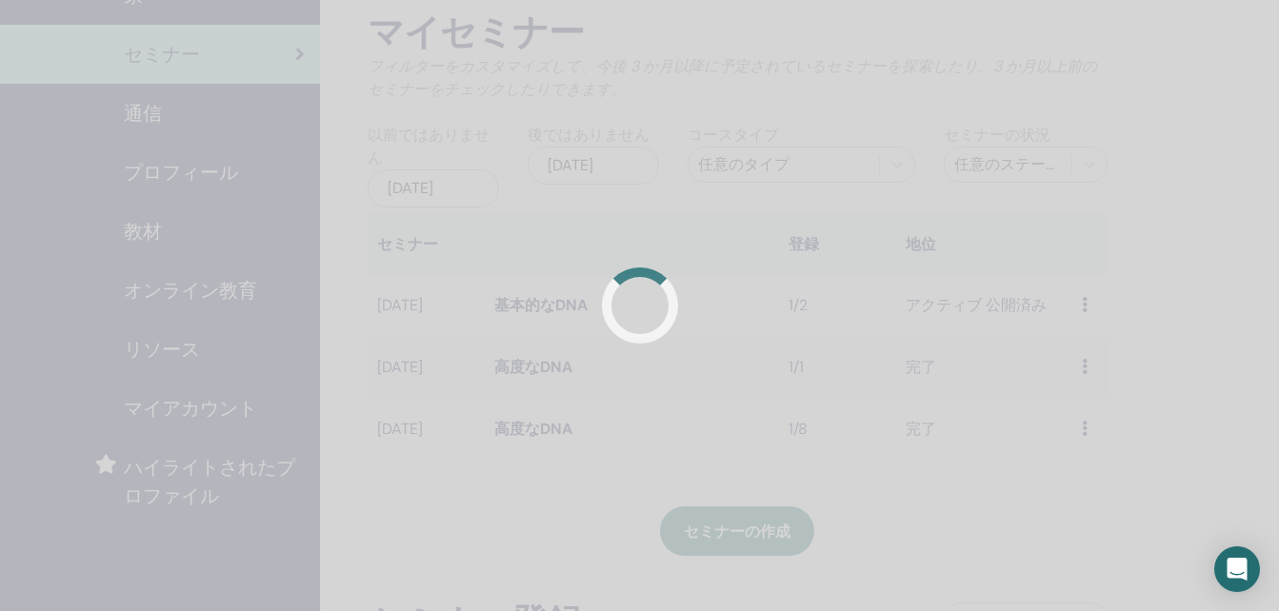
click at [428, 400] on div at bounding box center [639, 305] width 1279 height 611
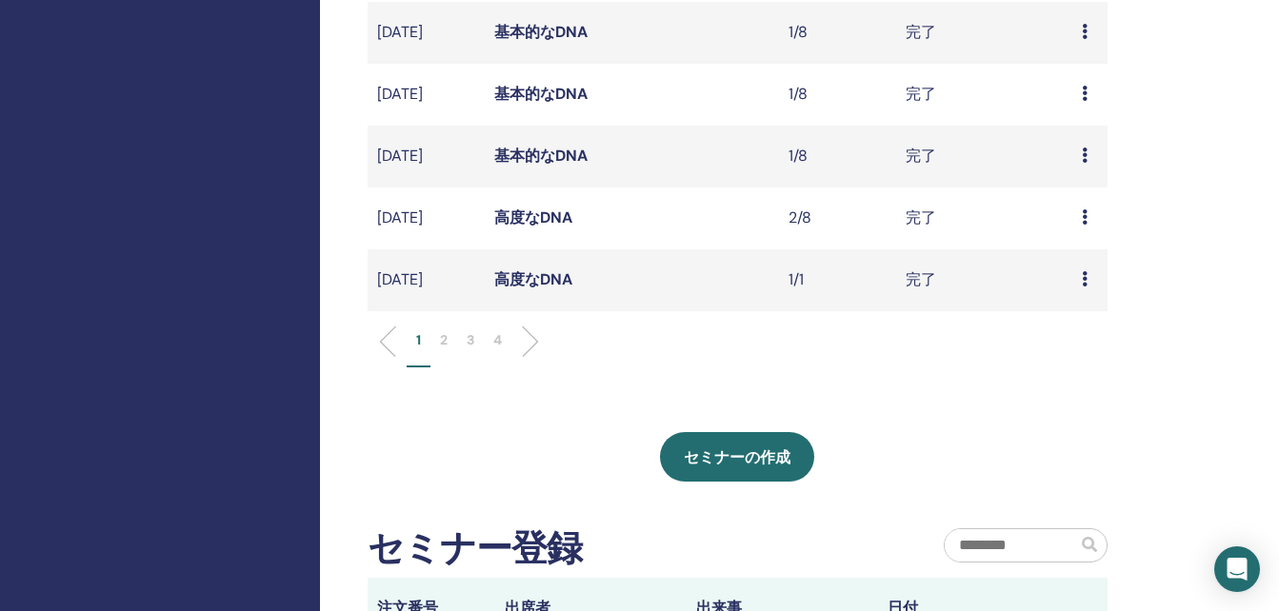
scroll to position [667, 0]
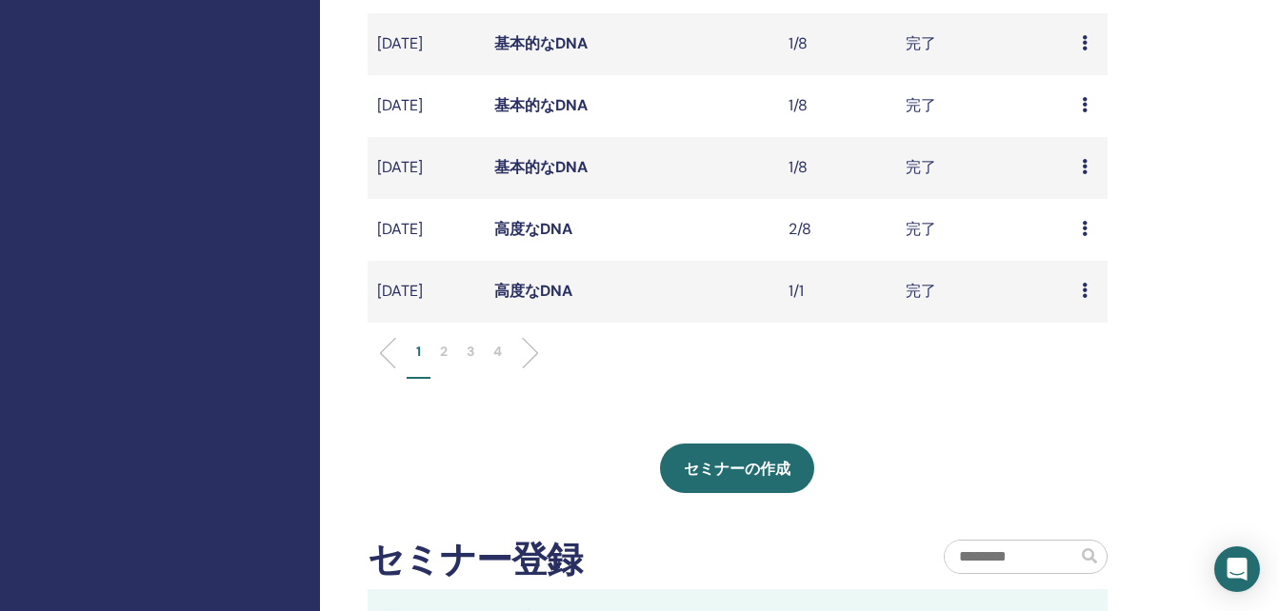
click at [498, 362] on p "4" at bounding box center [497, 352] width 9 height 20
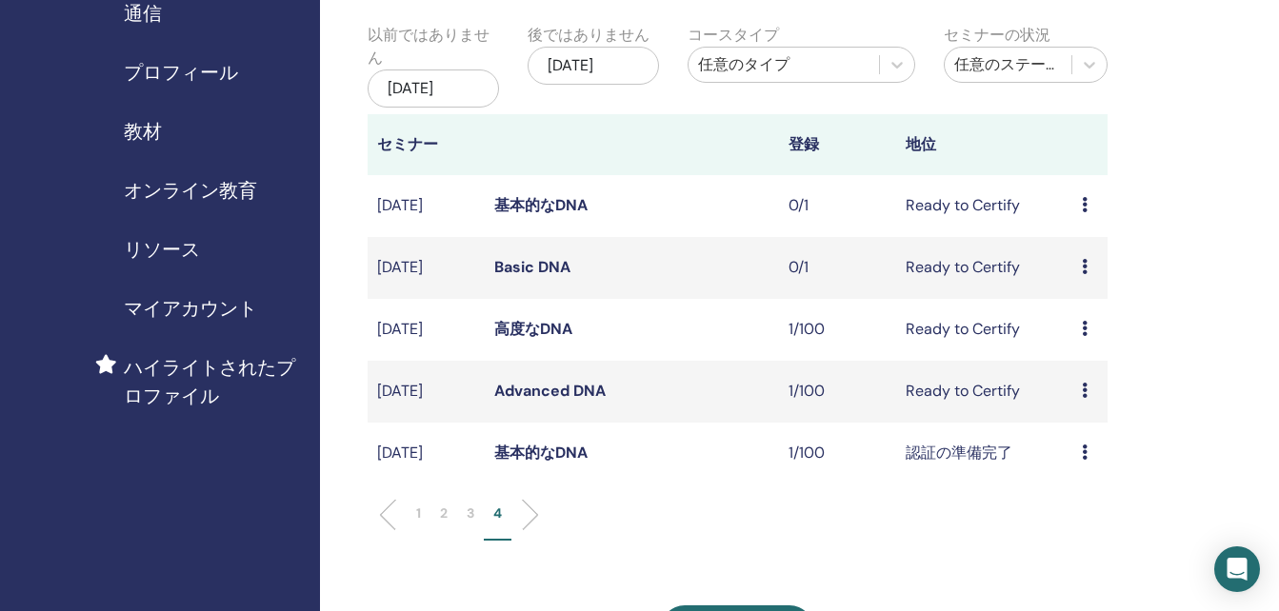
scroll to position [190, 0]
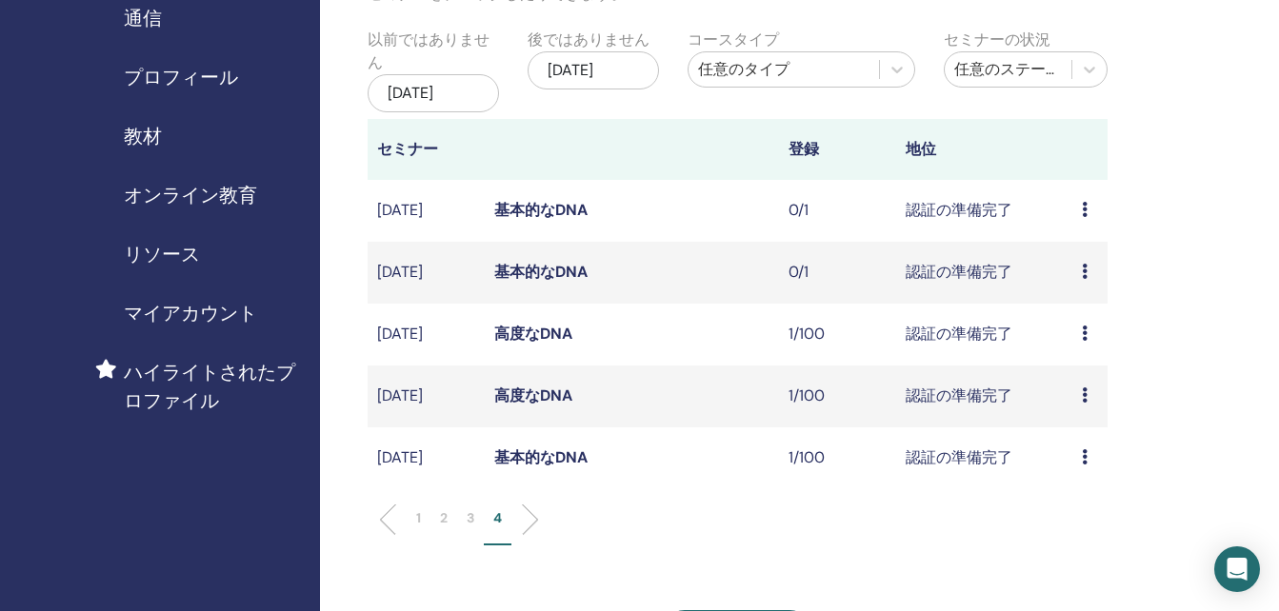
click at [570, 468] on link "基本的なDNA" at bounding box center [540, 458] width 93 height 20
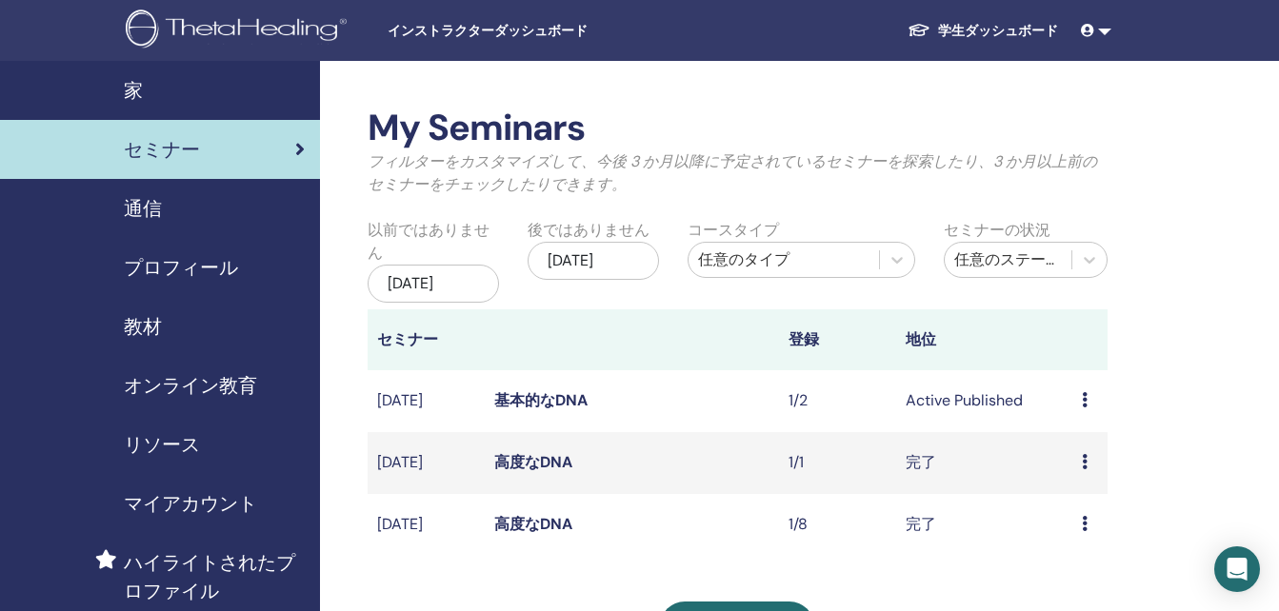
scroll to position [190, 0]
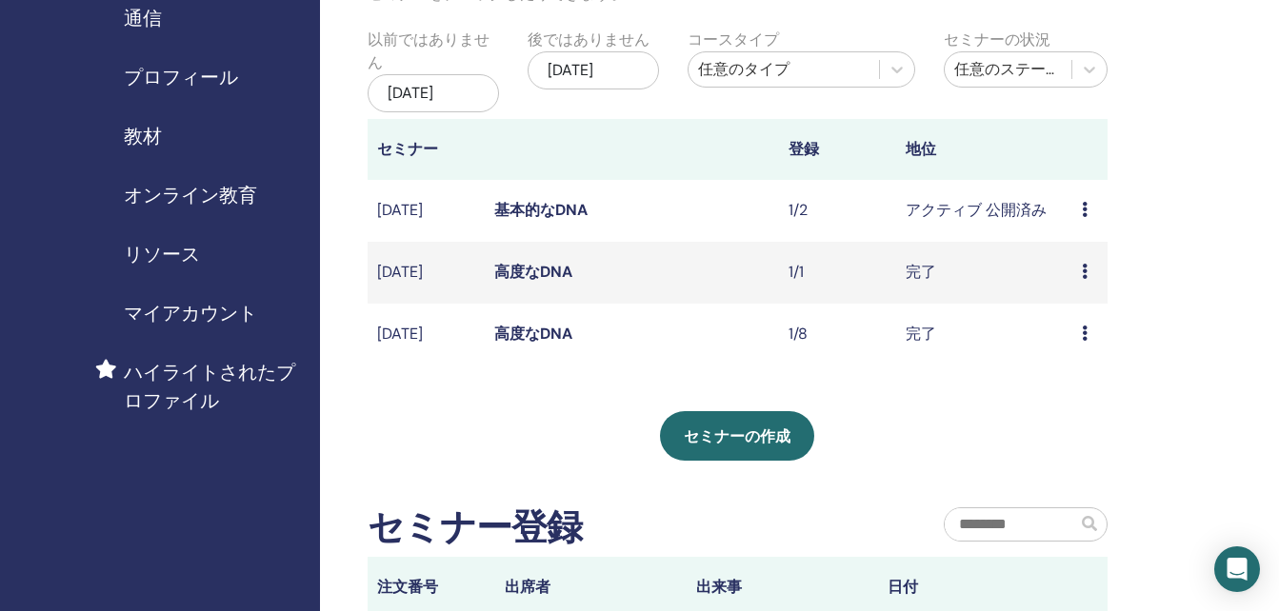
click at [464, 105] on div "[DATE]" at bounding box center [433, 93] width 131 height 38
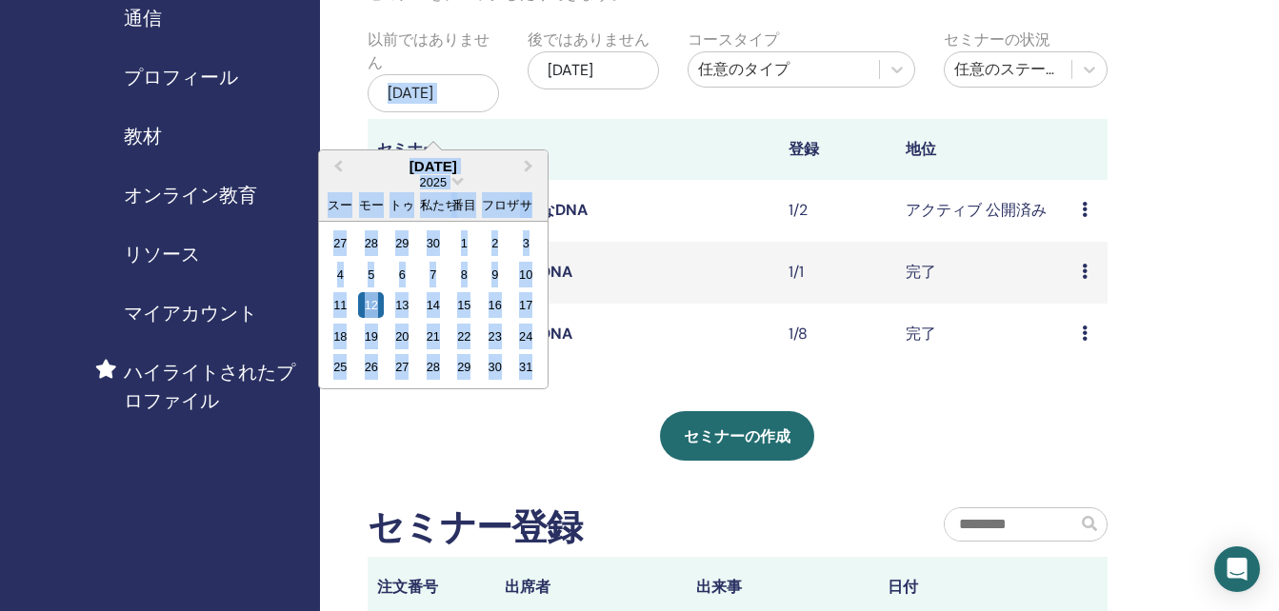
click at [464, 105] on div "[DATE]" at bounding box center [433, 93] width 131 height 38
drag, startPoint x: 464, startPoint y: 105, endPoint x: 415, endPoint y: 105, distance: 48.6
click at [415, 105] on div "[DATE]" at bounding box center [433, 93] width 131 height 38
click at [477, 112] on div "[DATE]" at bounding box center [433, 93] width 131 height 38
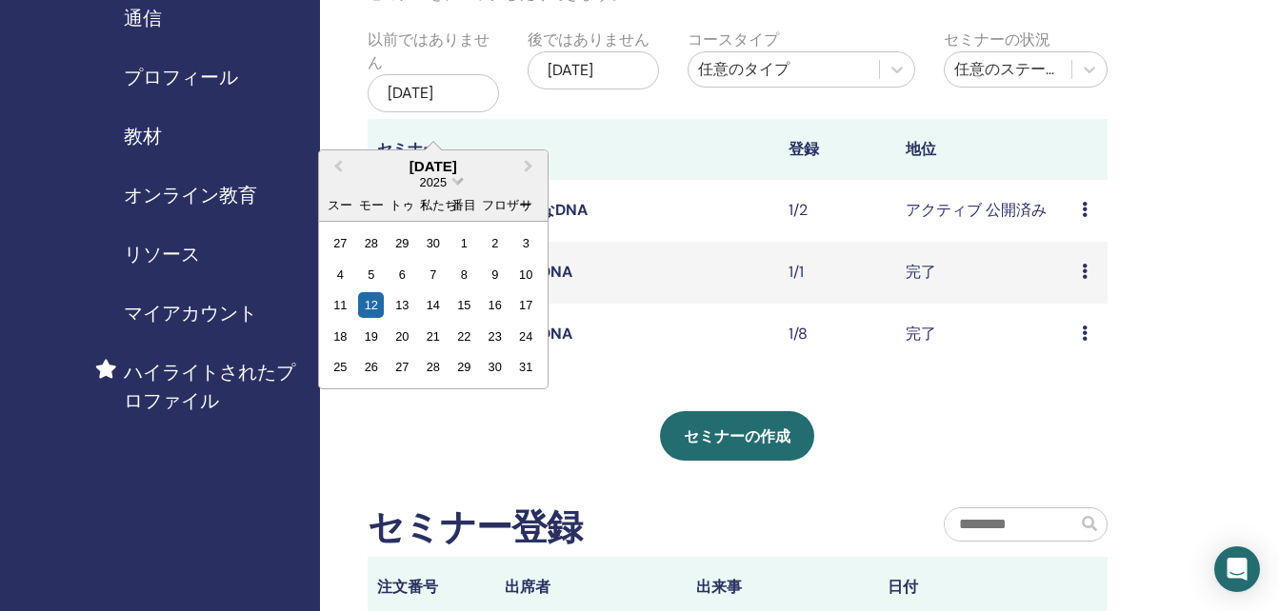
click at [456, 186] on span "日付を選択" at bounding box center [457, 179] width 12 height 12
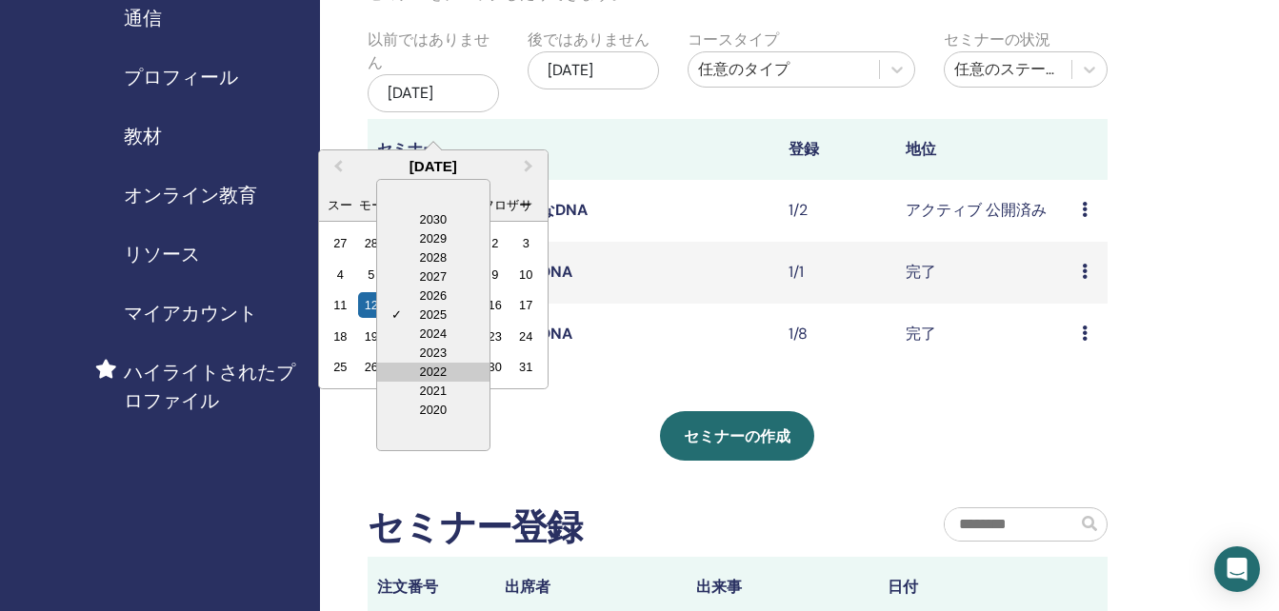
click at [428, 370] on div "2022" at bounding box center [433, 372] width 112 height 19
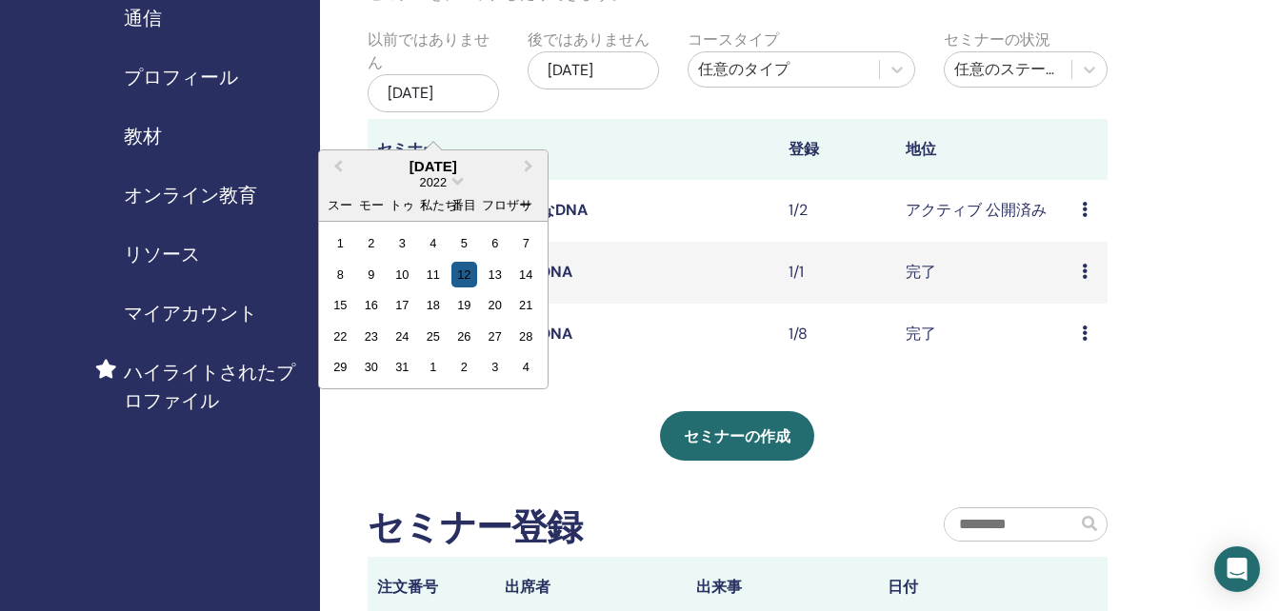
click at [470, 288] on div "12" at bounding box center [464, 275] width 26 height 26
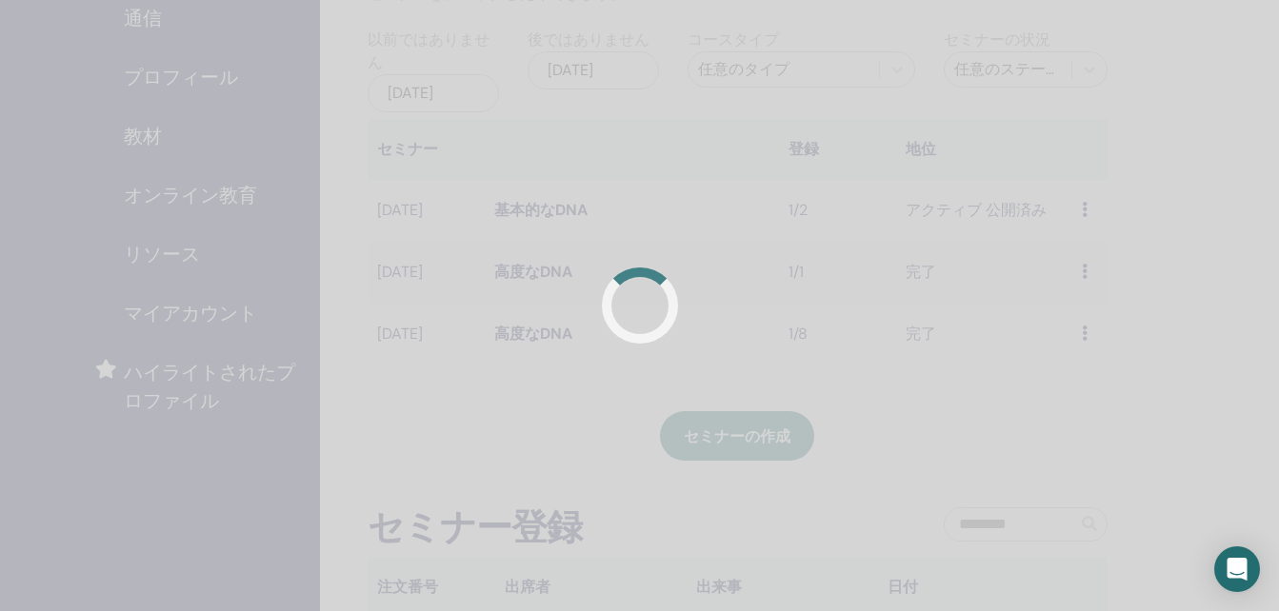
click at [470, 290] on div at bounding box center [639, 305] width 1279 height 611
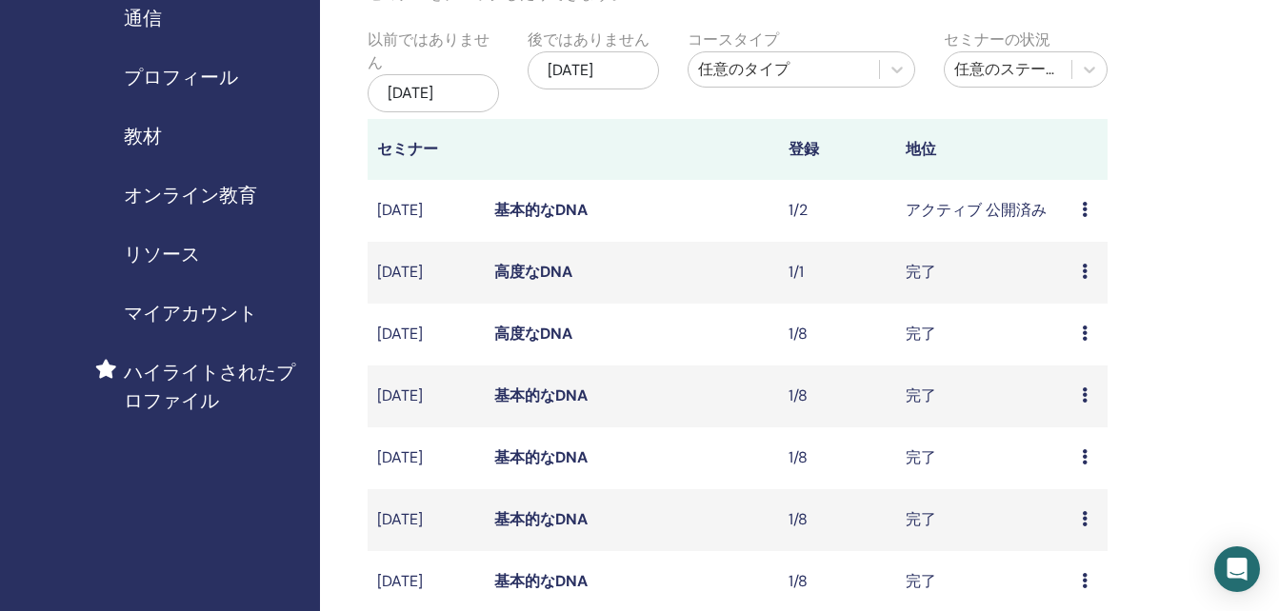
click at [442, 98] on div "[DATE]" at bounding box center [433, 93] width 131 height 38
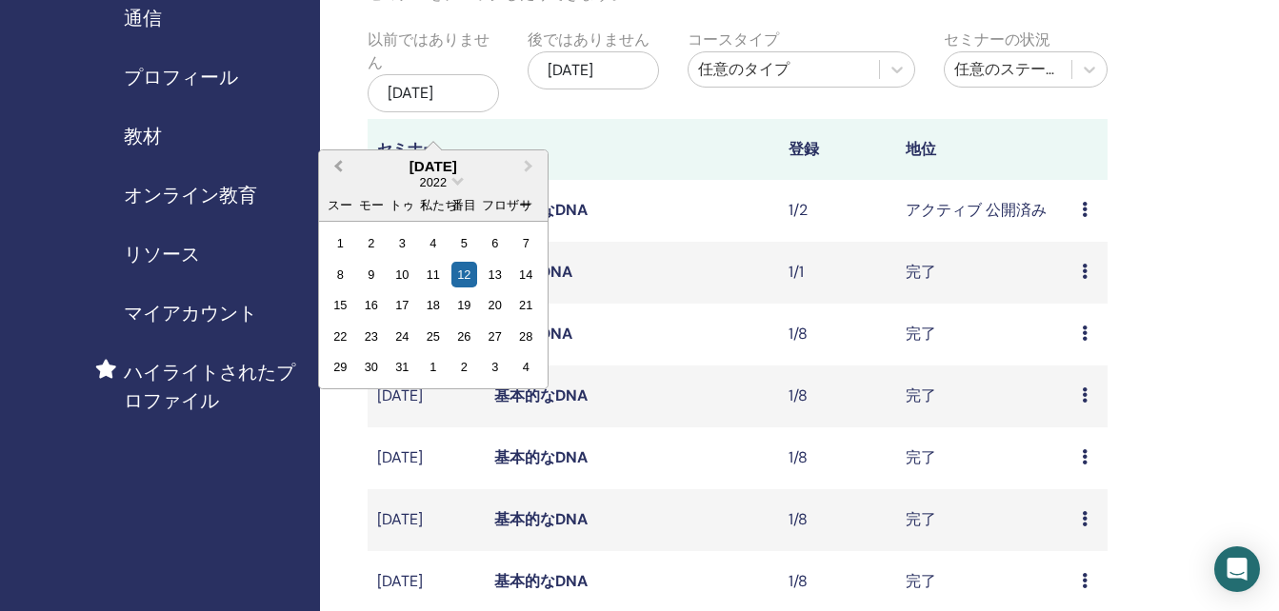
click at [338, 169] on span "Previous Month" at bounding box center [338, 166] width 0 height 20
click at [529, 170] on span "Next Month" at bounding box center [529, 166] width 0 height 20
click at [395, 245] on div "1" at bounding box center [403, 243] width 26 height 26
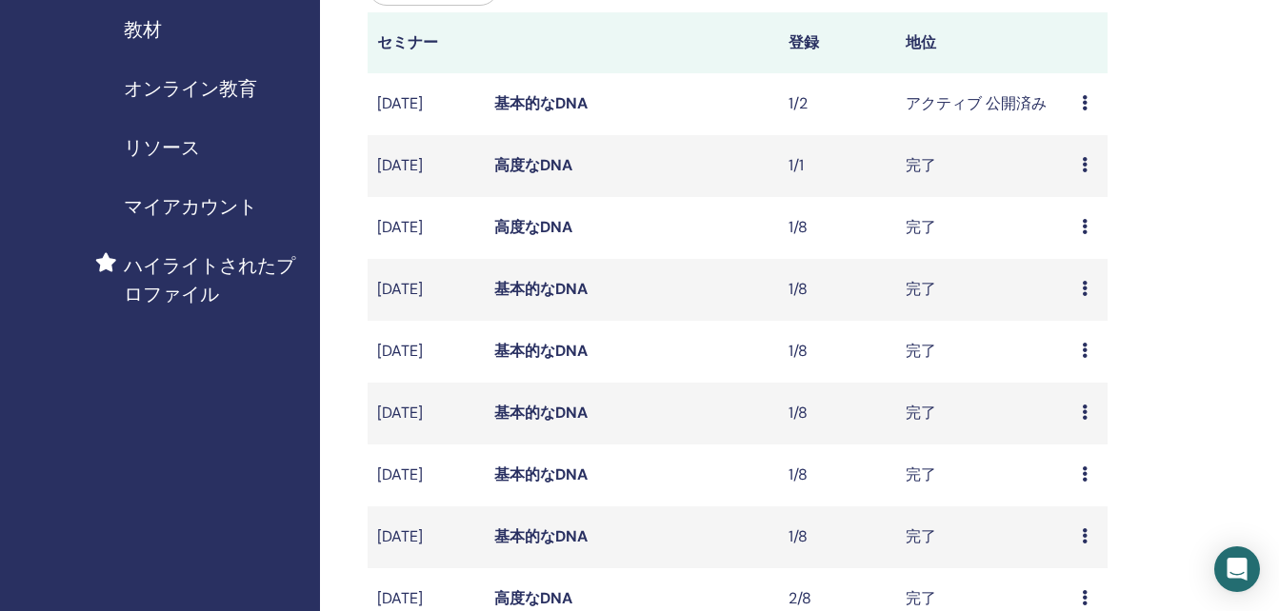
scroll to position [571, 0]
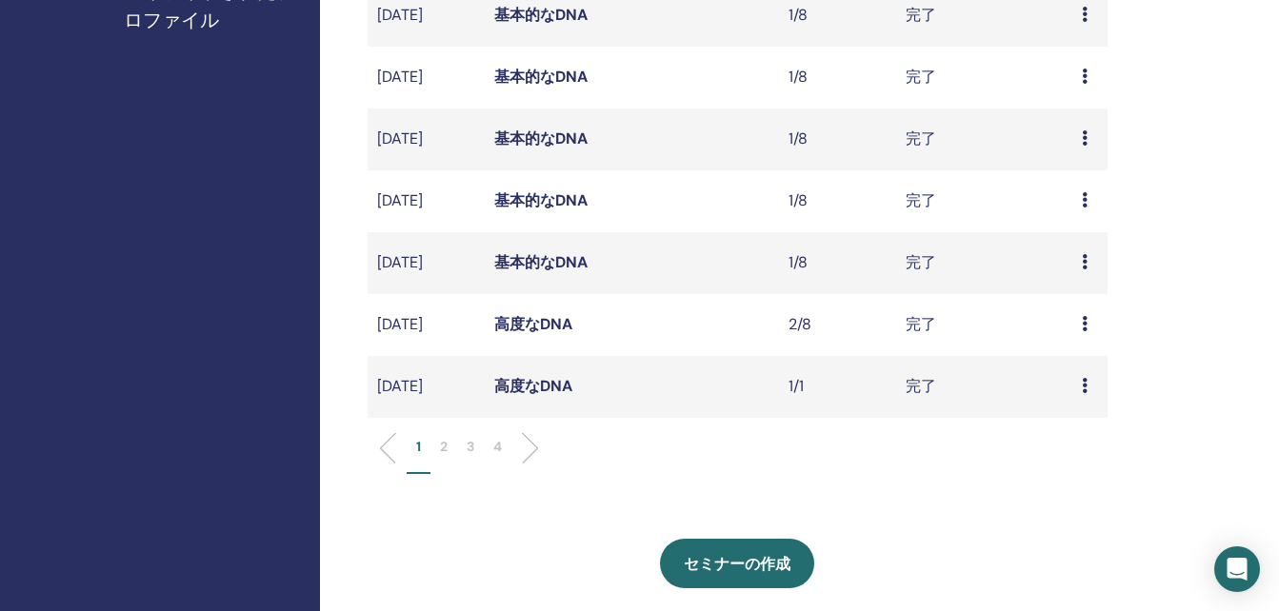
click at [495, 457] on p "4" at bounding box center [497, 447] width 9 height 20
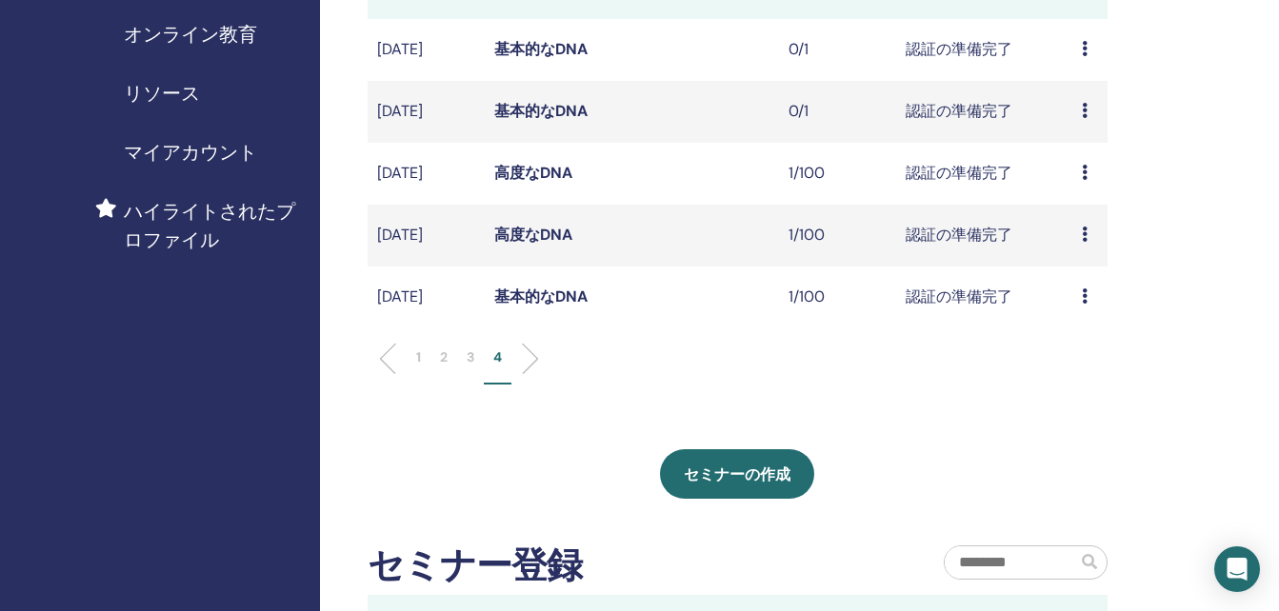
scroll to position [190, 0]
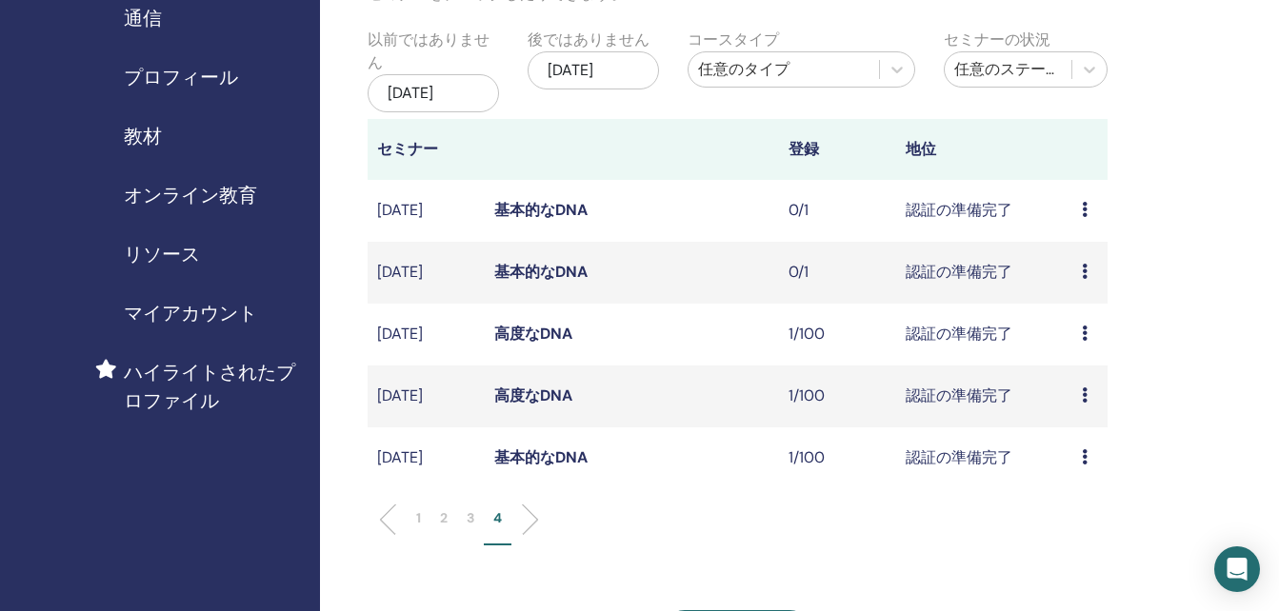
click at [444, 99] on div "[DATE]" at bounding box center [433, 93] width 131 height 38
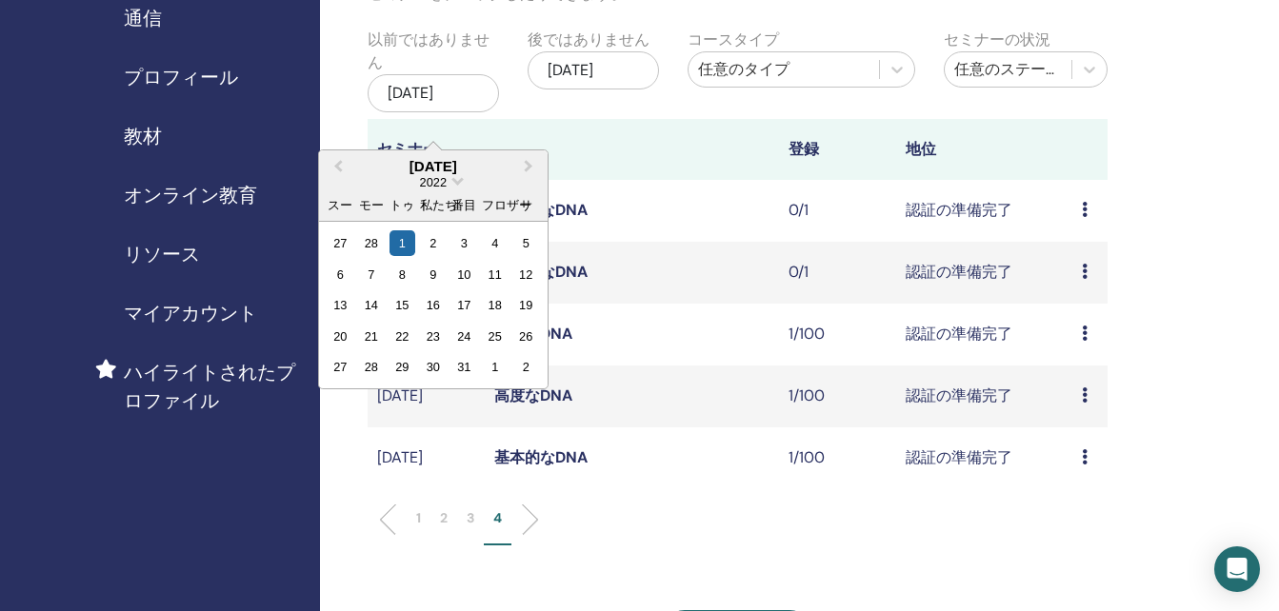
drag, startPoint x: 444, startPoint y: 99, endPoint x: 450, endPoint y: 88, distance: 13.2
click at [450, 88] on div "[DATE]" at bounding box center [433, 93] width 131 height 38
click at [445, 87] on div "[DATE]" at bounding box center [433, 93] width 131 height 38
click at [338, 167] on span "Previous Month" at bounding box center [338, 166] width 0 height 20
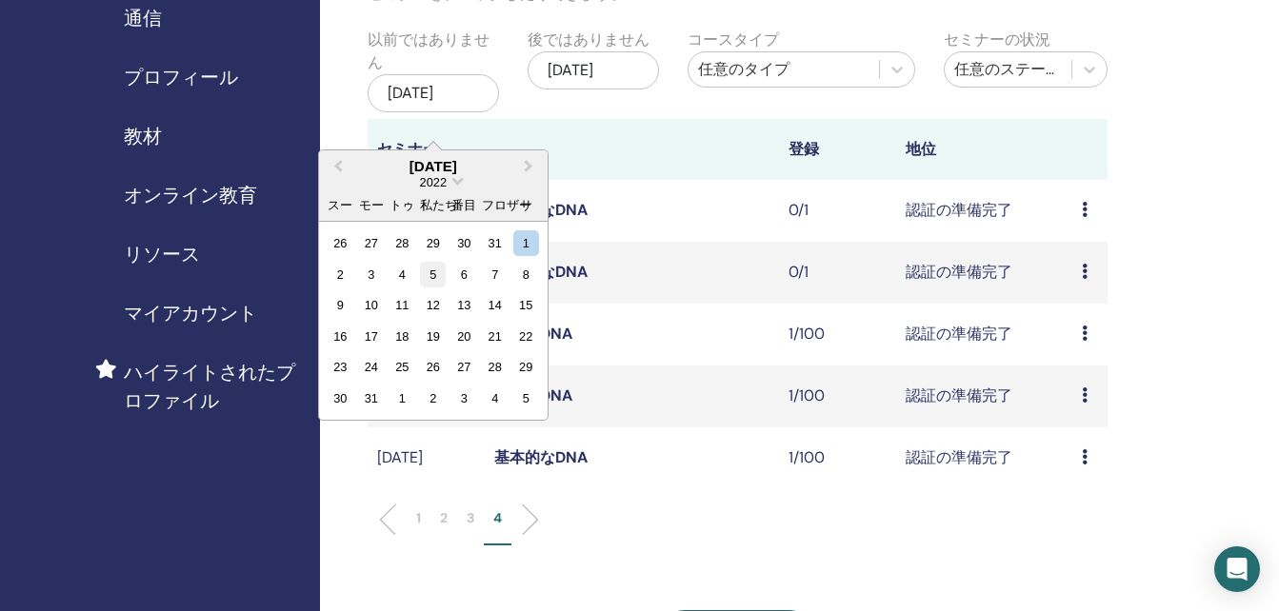
click at [439, 278] on div "5" at bounding box center [433, 275] width 26 height 26
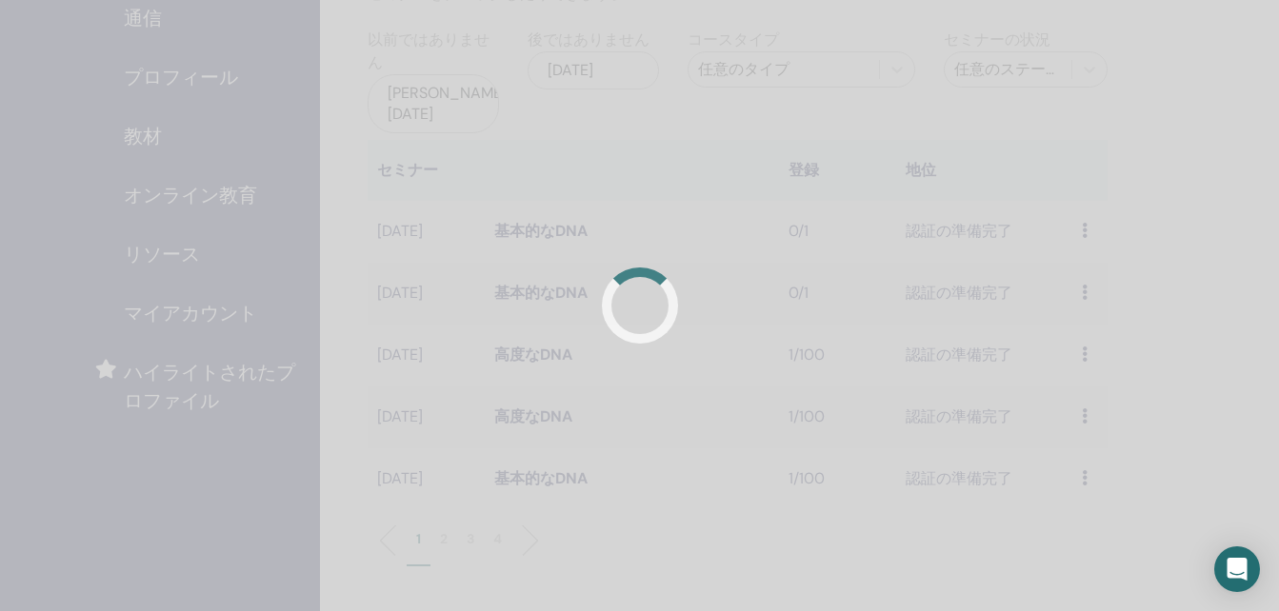
click at [439, 278] on div at bounding box center [639, 305] width 1279 height 611
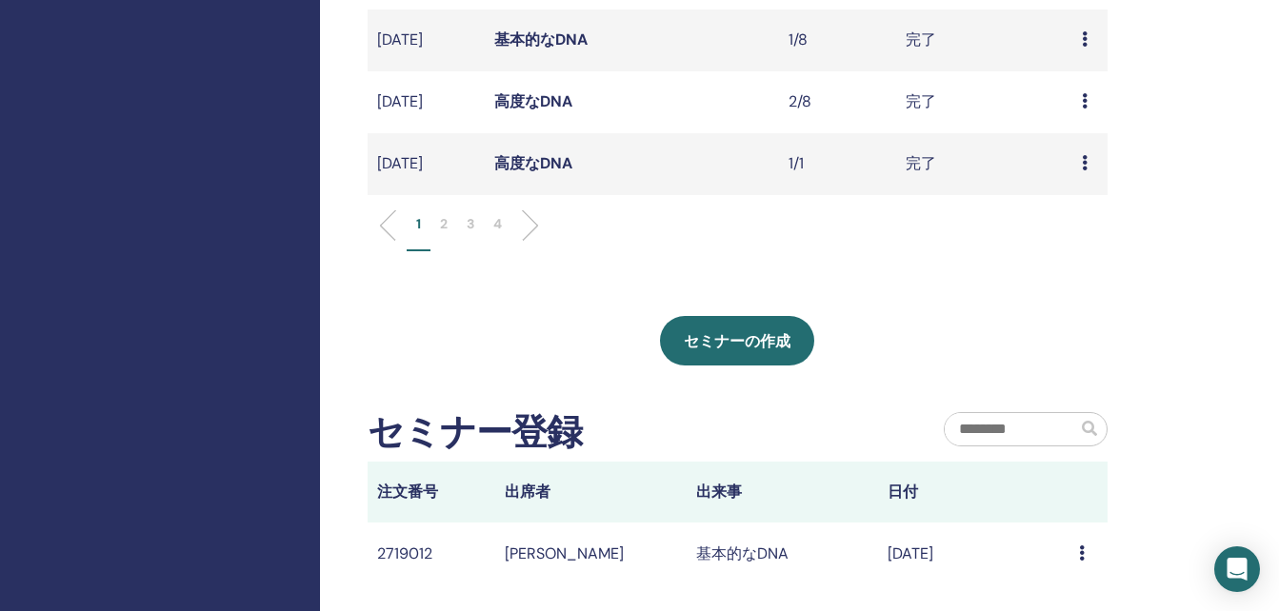
scroll to position [857, 0]
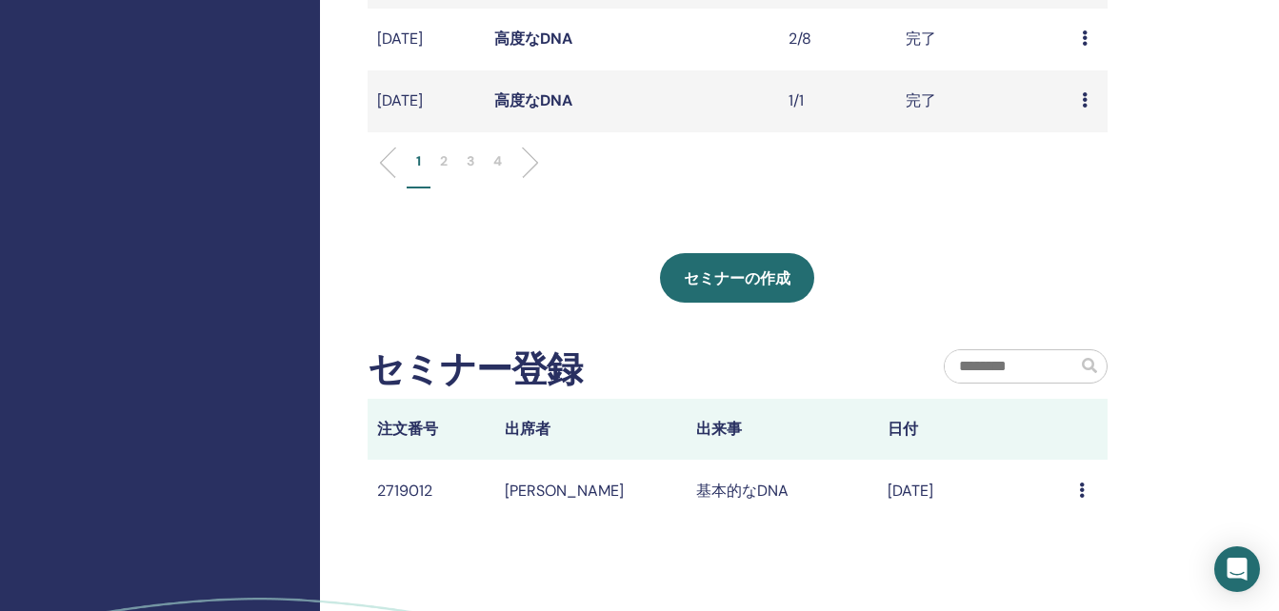
click at [490, 189] on li "4" at bounding box center [498, 169] width 28 height 37
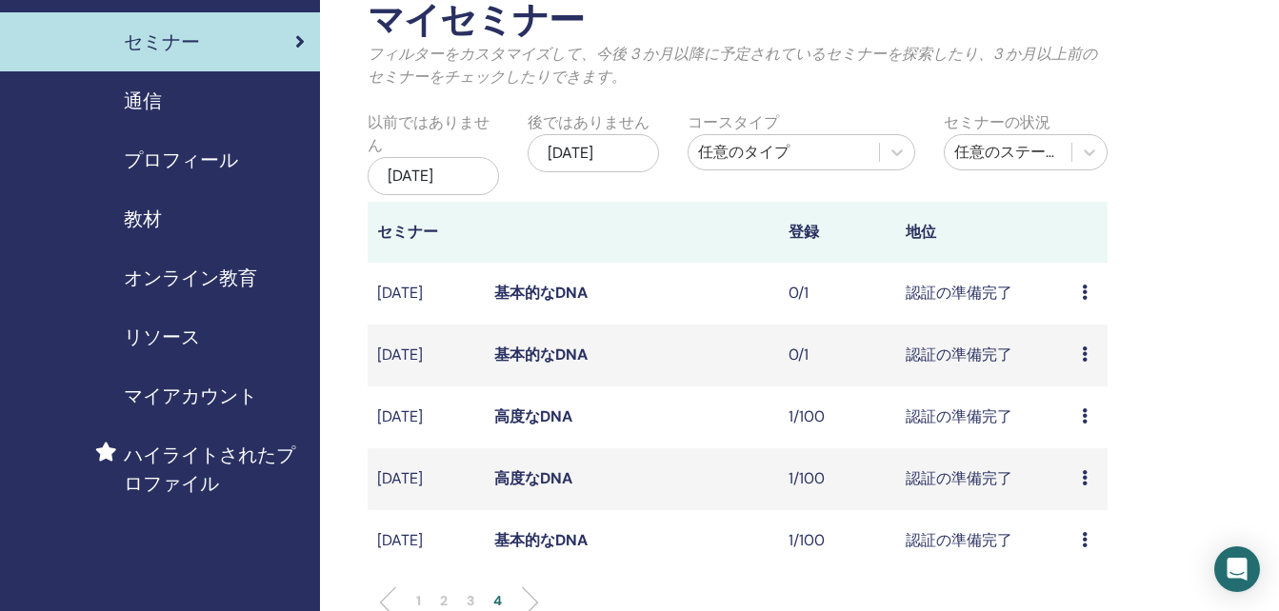
scroll to position [286, 0]
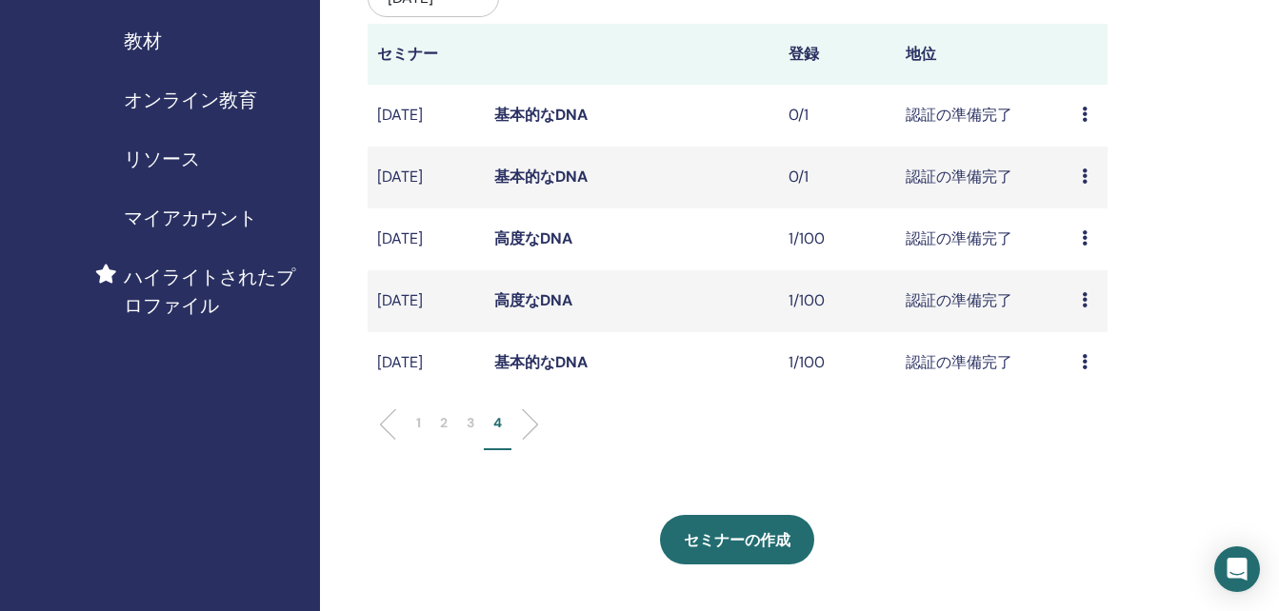
click at [535, 441] on li at bounding box center [523, 425] width 32 height 32
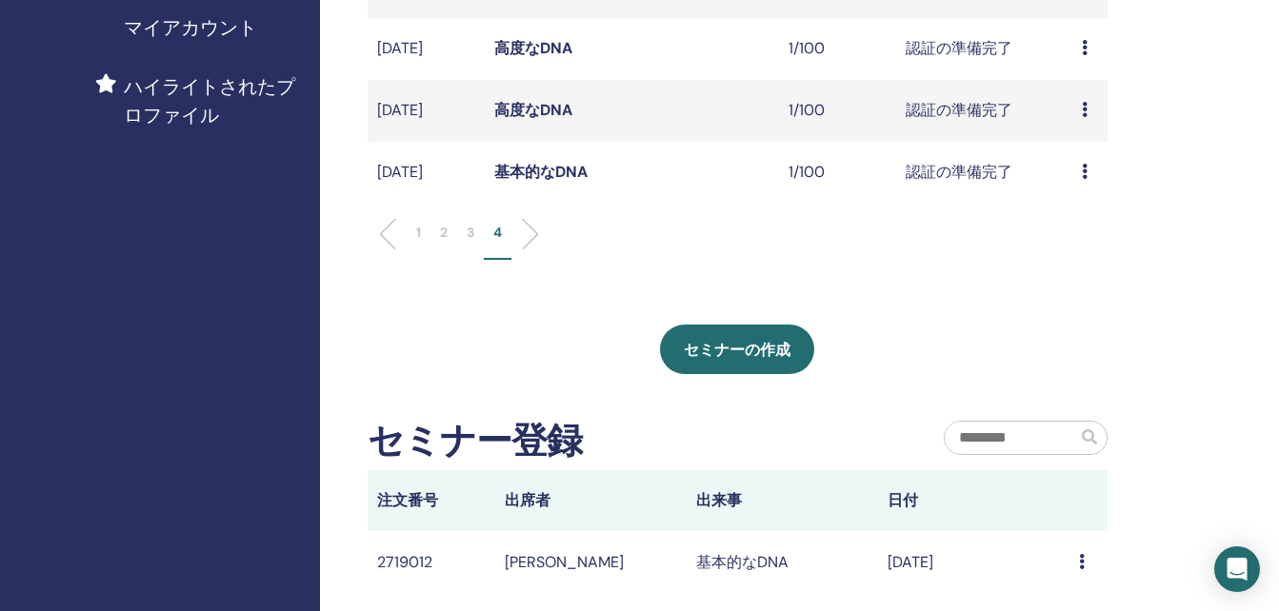
scroll to position [667, 0]
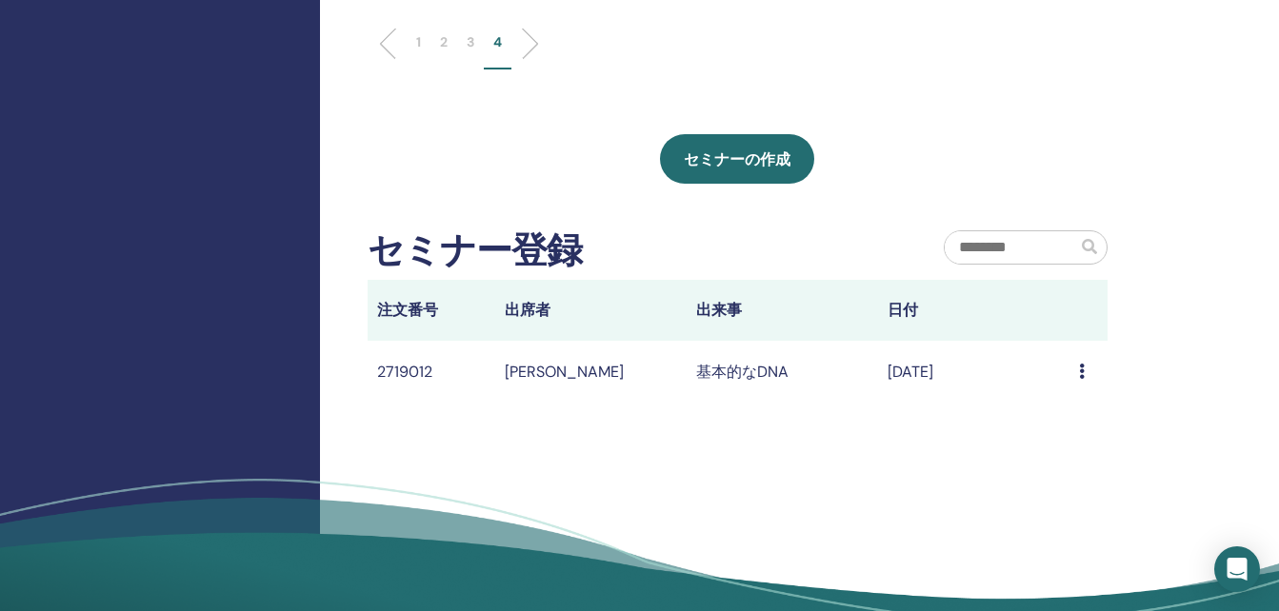
click at [1081, 379] on icon at bounding box center [1082, 371] width 6 height 15
click at [949, 403] on td "[DATE]" at bounding box center [973, 372] width 191 height 62
click at [1077, 403] on td "Message" at bounding box center [1088, 372] width 38 height 62
click at [1080, 379] on icon at bounding box center [1082, 371] width 6 height 15
click at [681, 447] on div "マイセミナー フィルターをカスタマイズして、今後 3 か月以降に予定されているセミナーを探索したり、3 か月以上前のセミナーをチェックしたりできます。 以前で…" at bounding box center [799, 31] width 959 height 1275
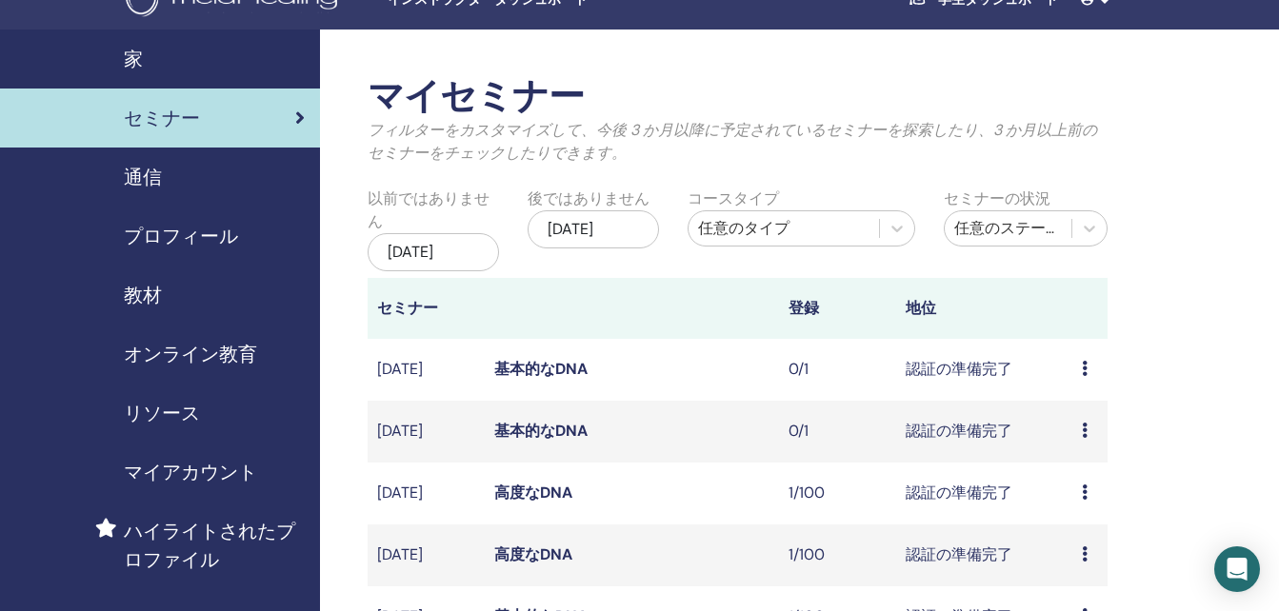
scroll to position [0, 0]
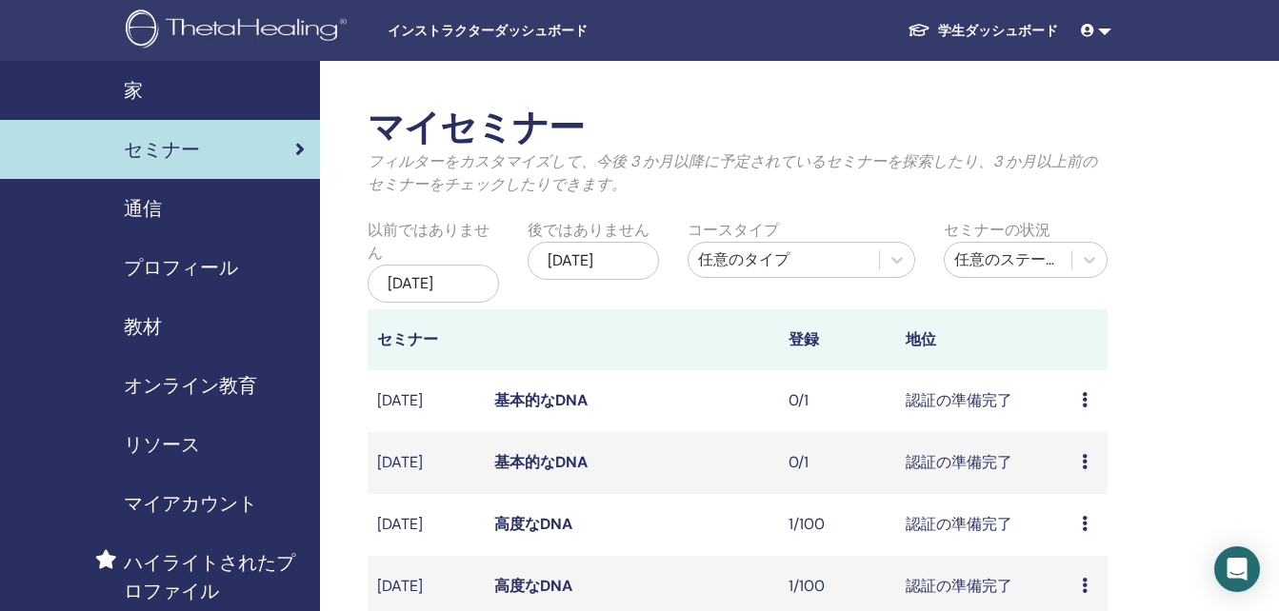
click at [985, 34] on font "学生ダッシュボード" at bounding box center [998, 30] width 120 height 17
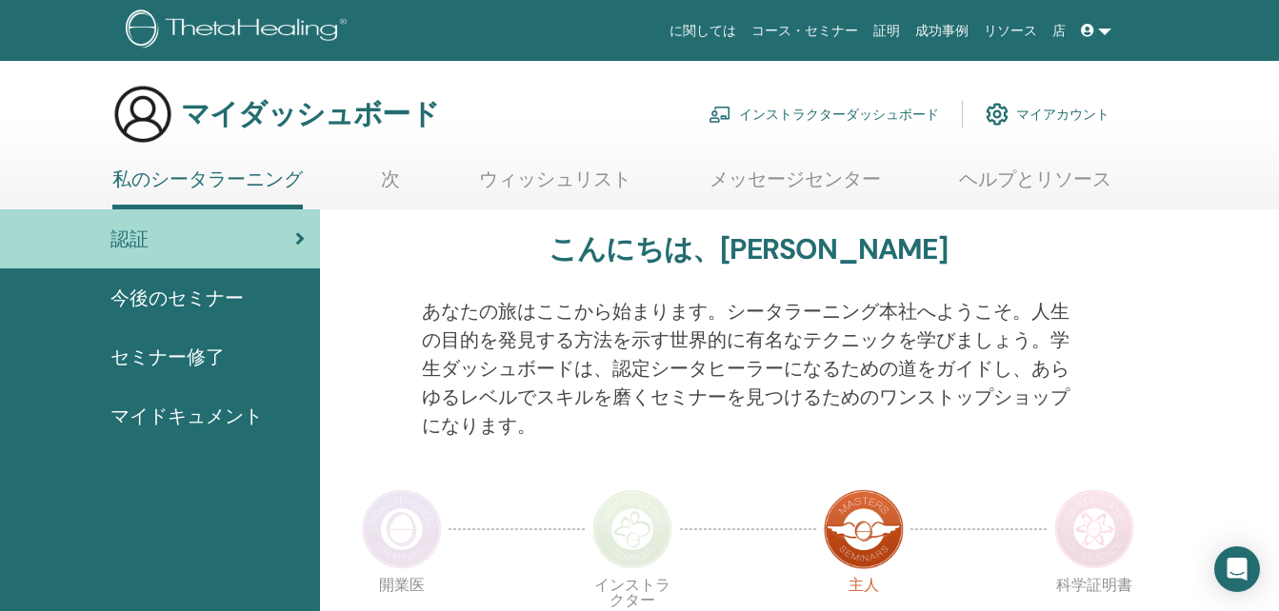
click at [195, 356] on span "セミナー修了" at bounding box center [167, 357] width 114 height 29
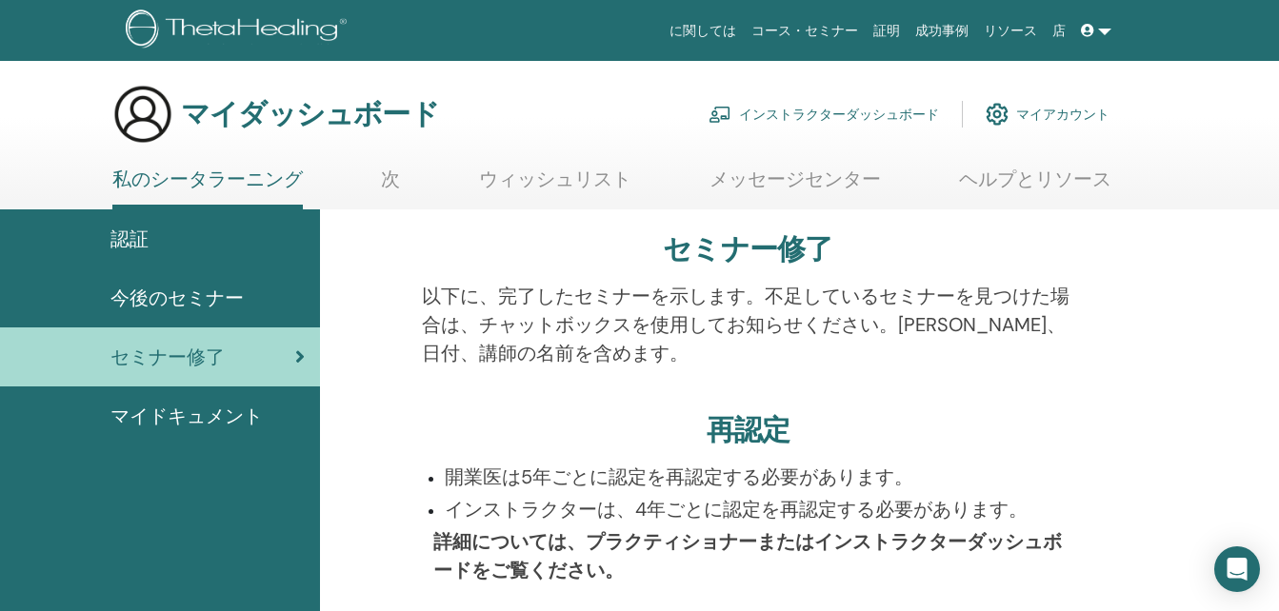
click at [210, 299] on span "今後のセミナー" at bounding box center [176, 298] width 133 height 29
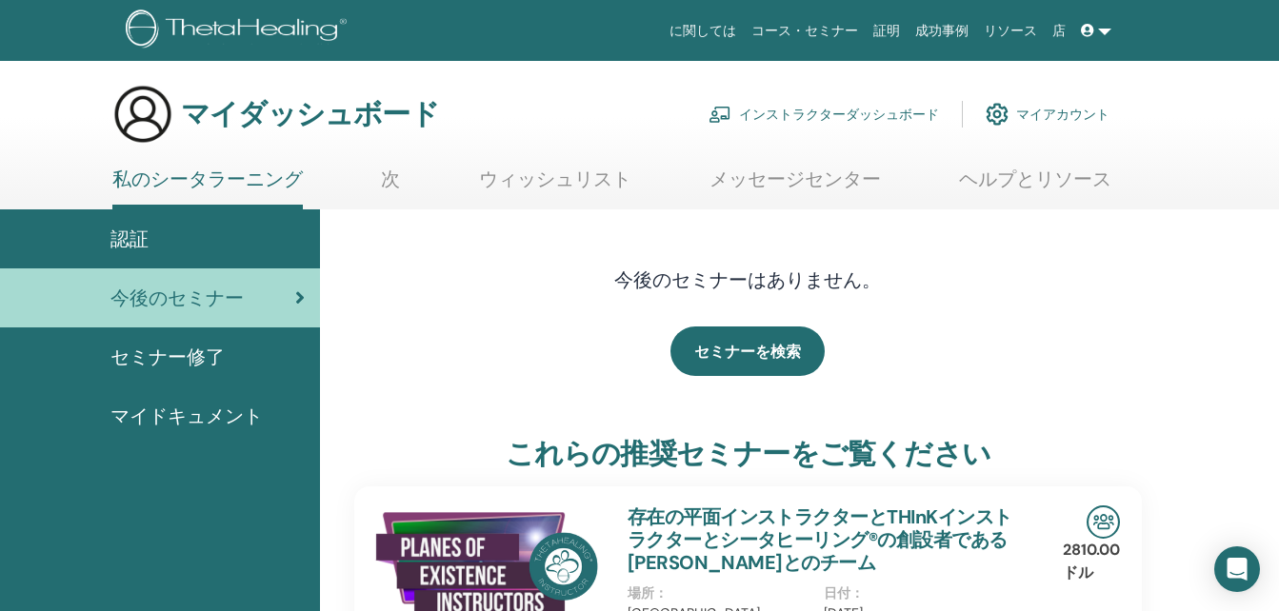
click at [589, 173] on link "ウィッシュリスト" at bounding box center [555, 186] width 152 height 37
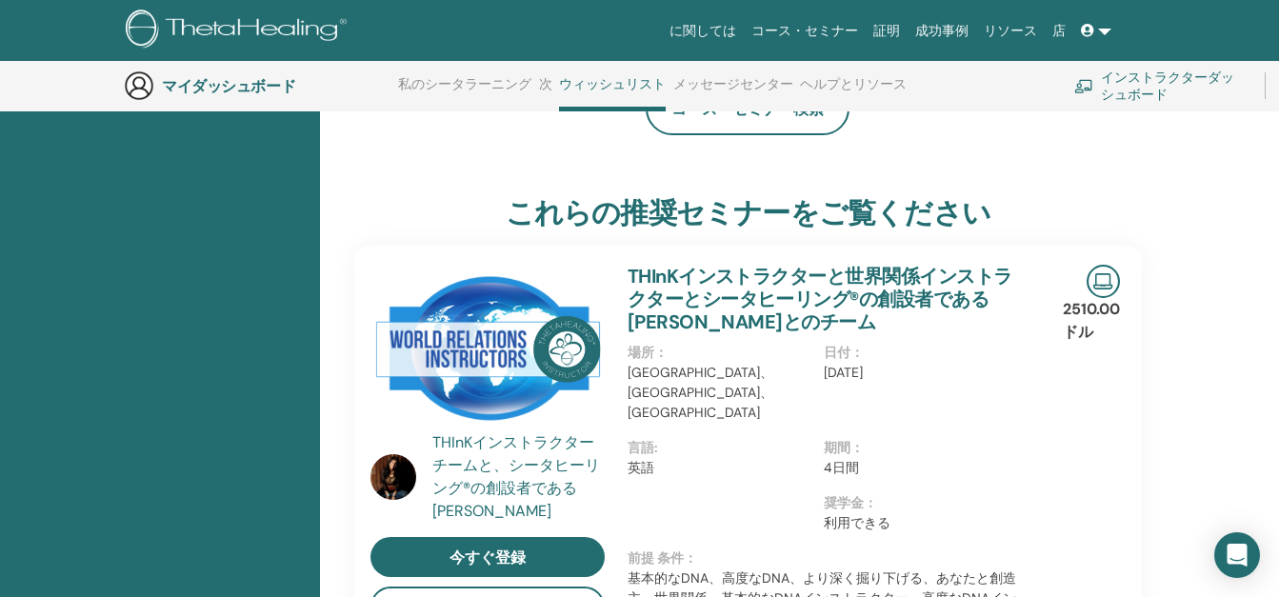
scroll to position [146, 0]
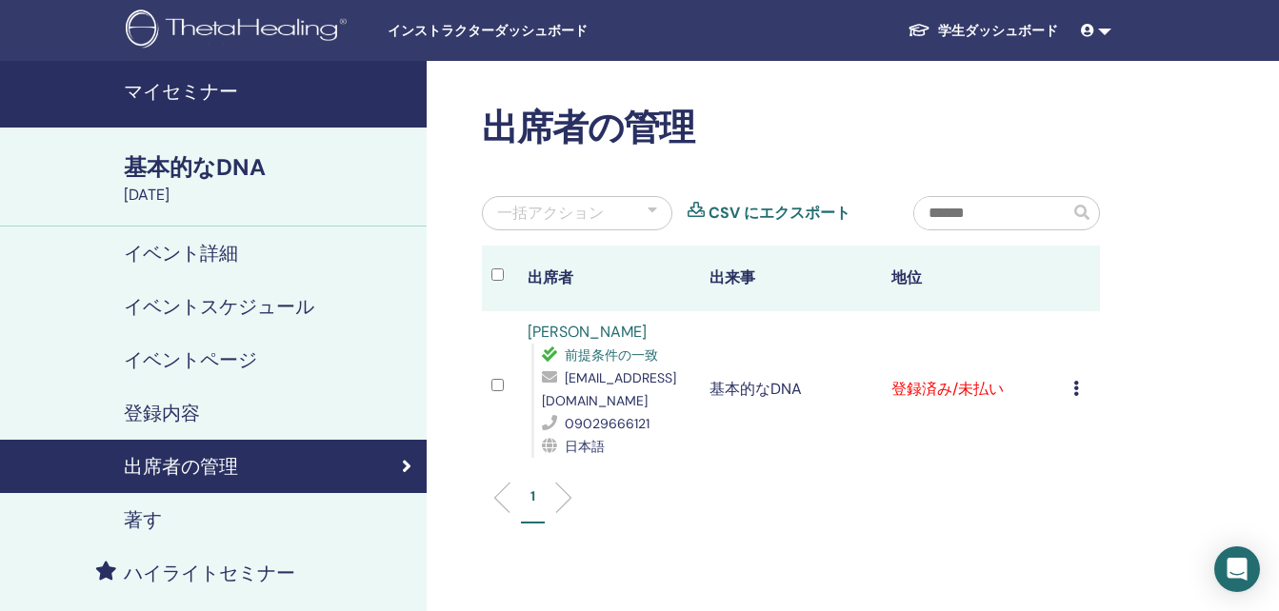
click at [1076, 393] on icon at bounding box center [1076, 388] width 6 height 15
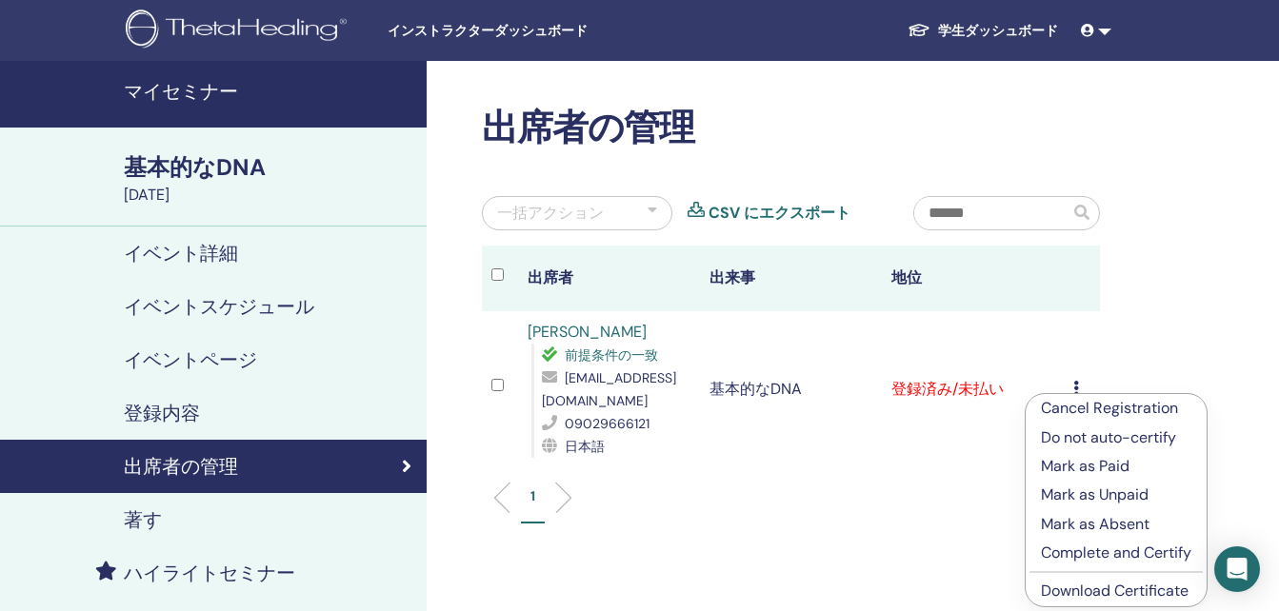
click at [1077, 587] on link "Download Certificate" at bounding box center [1115, 591] width 148 height 20
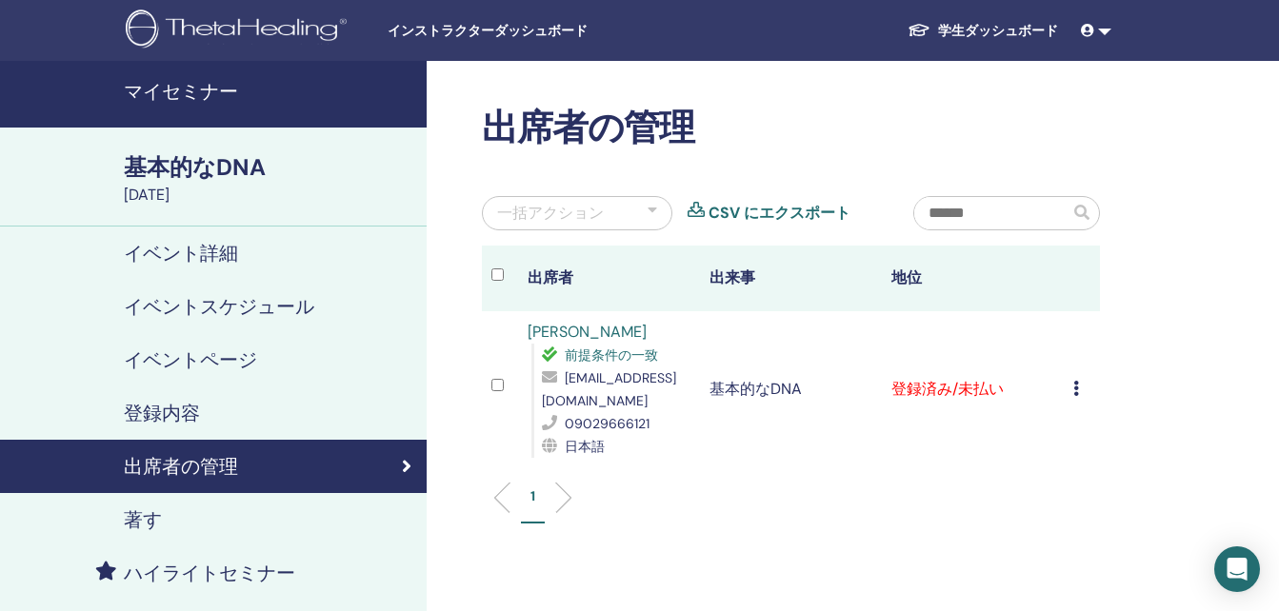
click at [1074, 388] on icon at bounding box center [1076, 388] width 6 height 15
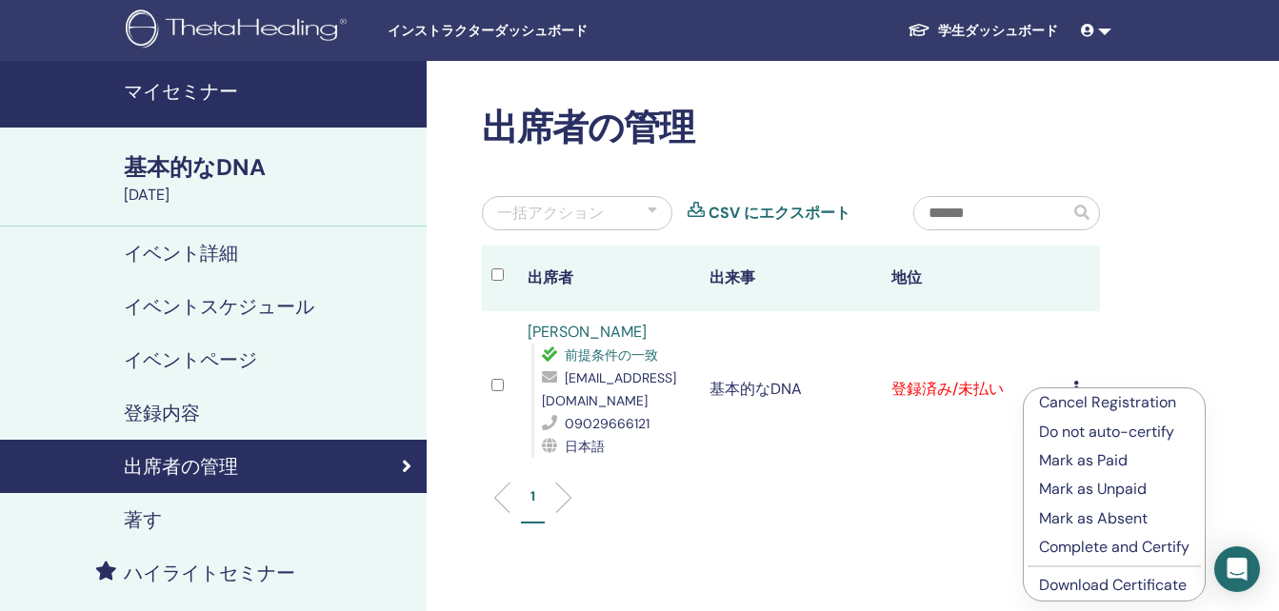
click at [1069, 552] on p "Complete and Certify" at bounding box center [1114, 547] width 150 height 23
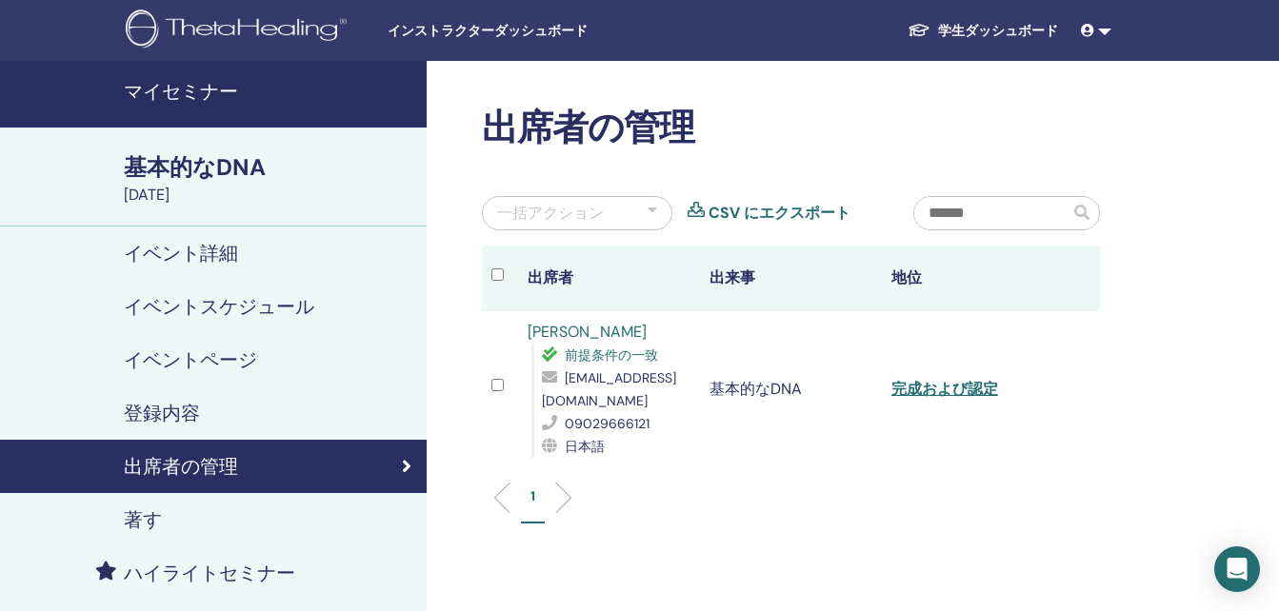
click at [985, 27] on font "学生ダッシュボード" at bounding box center [998, 30] width 120 height 17
